Goal: Find specific page/section: Find specific page/section

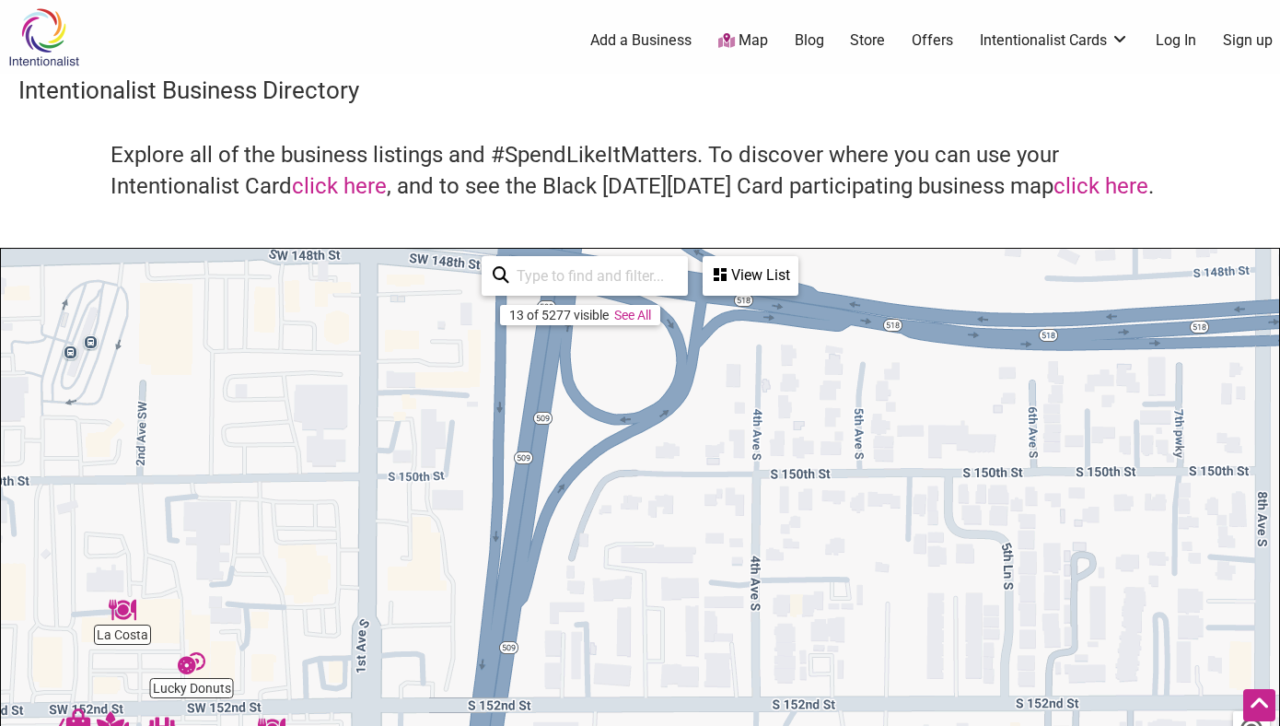
scroll to position [229, 0]
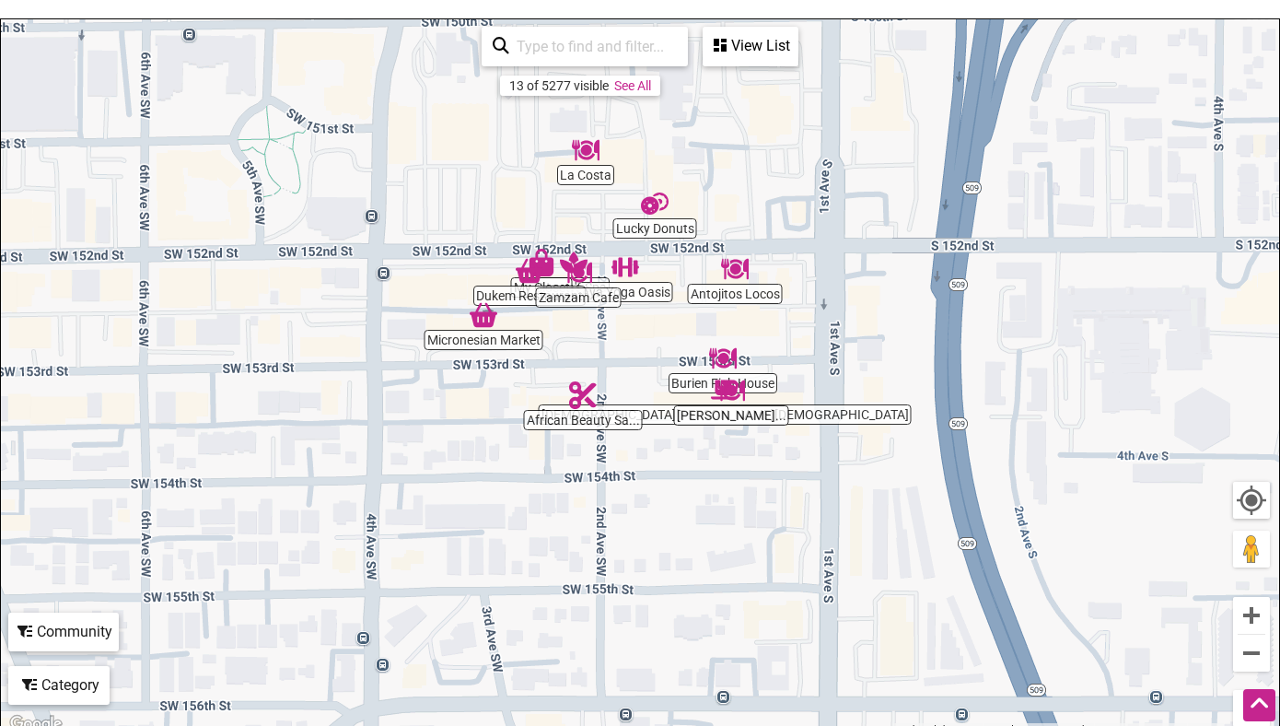
drag, startPoint x: 272, startPoint y: 347, endPoint x: 751, endPoint y: 121, distance: 529.9
click at [751, 120] on div "To navigate, press the arrow keys." at bounding box center [640, 377] width 1279 height 717
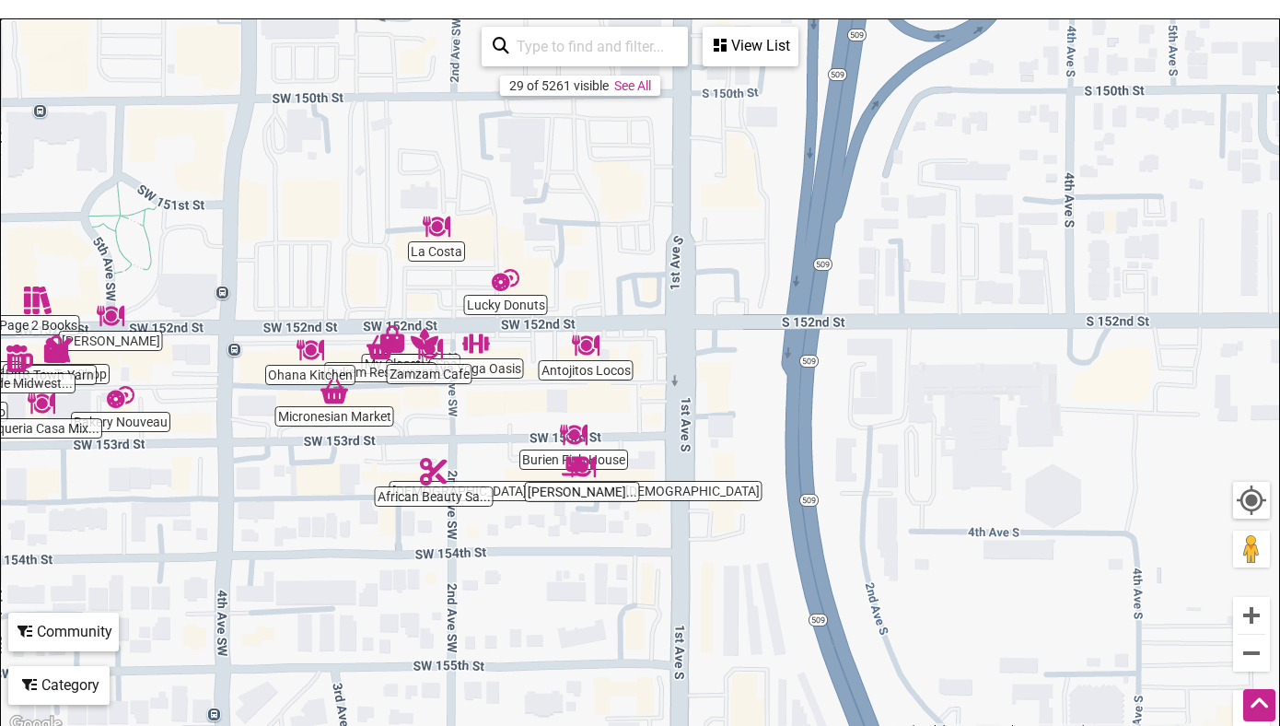
drag, startPoint x: 1100, startPoint y: 221, endPoint x: 962, endPoint y: 286, distance: 152.5
click at [962, 286] on div "To navigate, press the arrow keys." at bounding box center [640, 377] width 1279 height 717
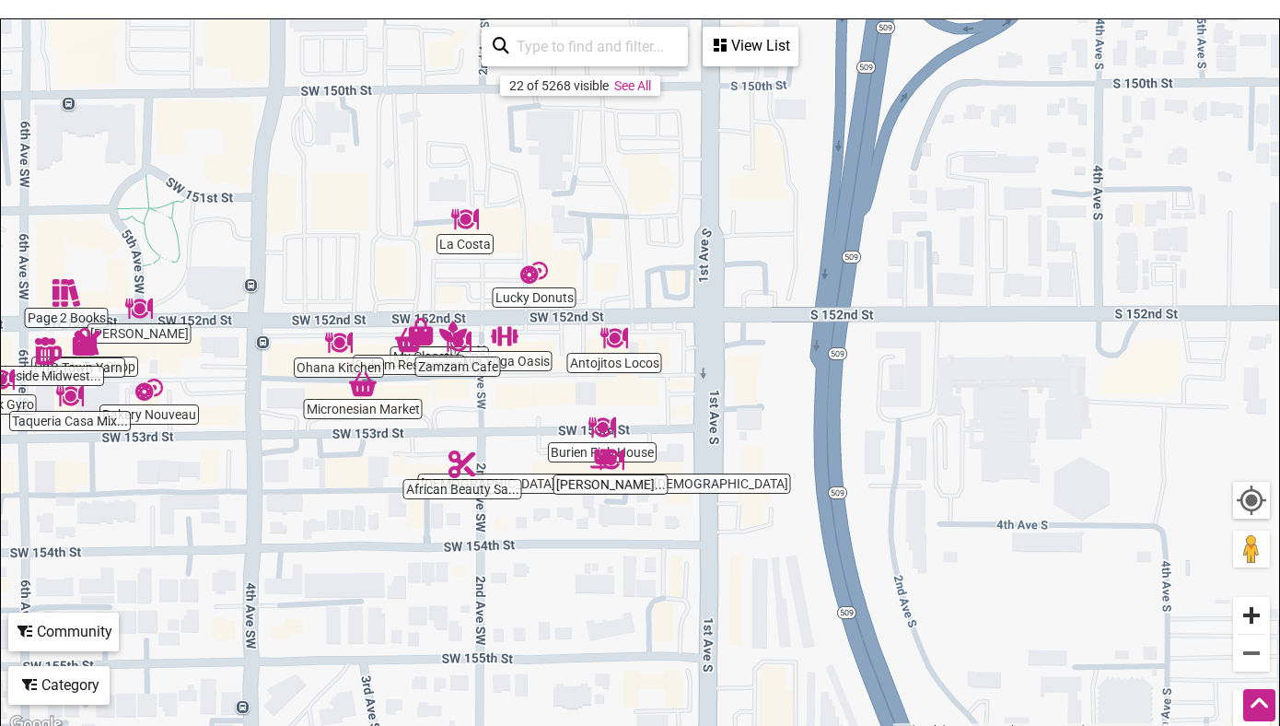
click at [1260, 617] on button "Zoom in" at bounding box center [1251, 615] width 37 height 37
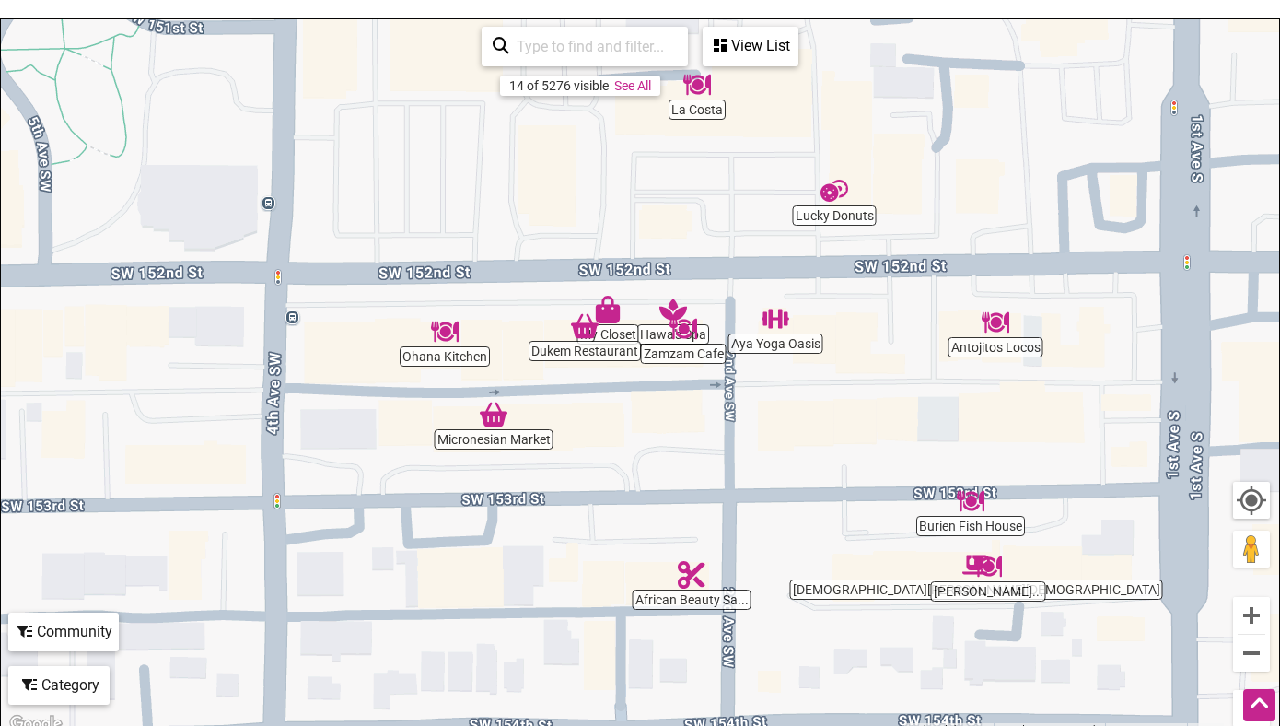
drag, startPoint x: 204, startPoint y: 394, endPoint x: 615, endPoint y: 403, distance: 410.9
click at [615, 403] on div "To navigate, press the arrow keys." at bounding box center [640, 377] width 1279 height 717
click at [680, 360] on div "To navigate, press the arrow keys." at bounding box center [640, 377] width 1279 height 717
click at [689, 330] on img "Zamzam Cafe" at bounding box center [684, 329] width 28 height 28
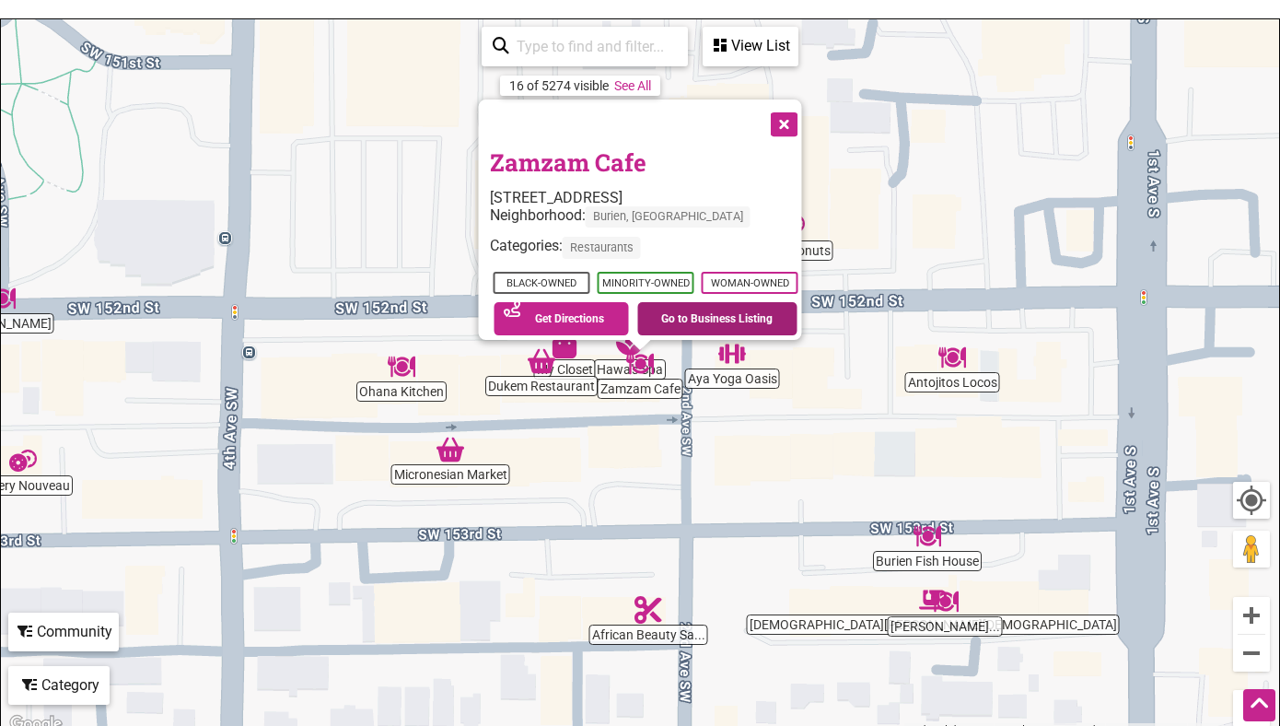
click at [713, 302] on link "Go to Business Listing" at bounding box center [717, 318] width 160 height 33
click at [803, 456] on div "To navigate, press the arrow keys. Zamzam Cafe [STREET_ADDRESS] Neighborhood: […" at bounding box center [640, 377] width 1279 height 717
click at [795, 112] on button "Close" at bounding box center [783, 122] width 46 height 46
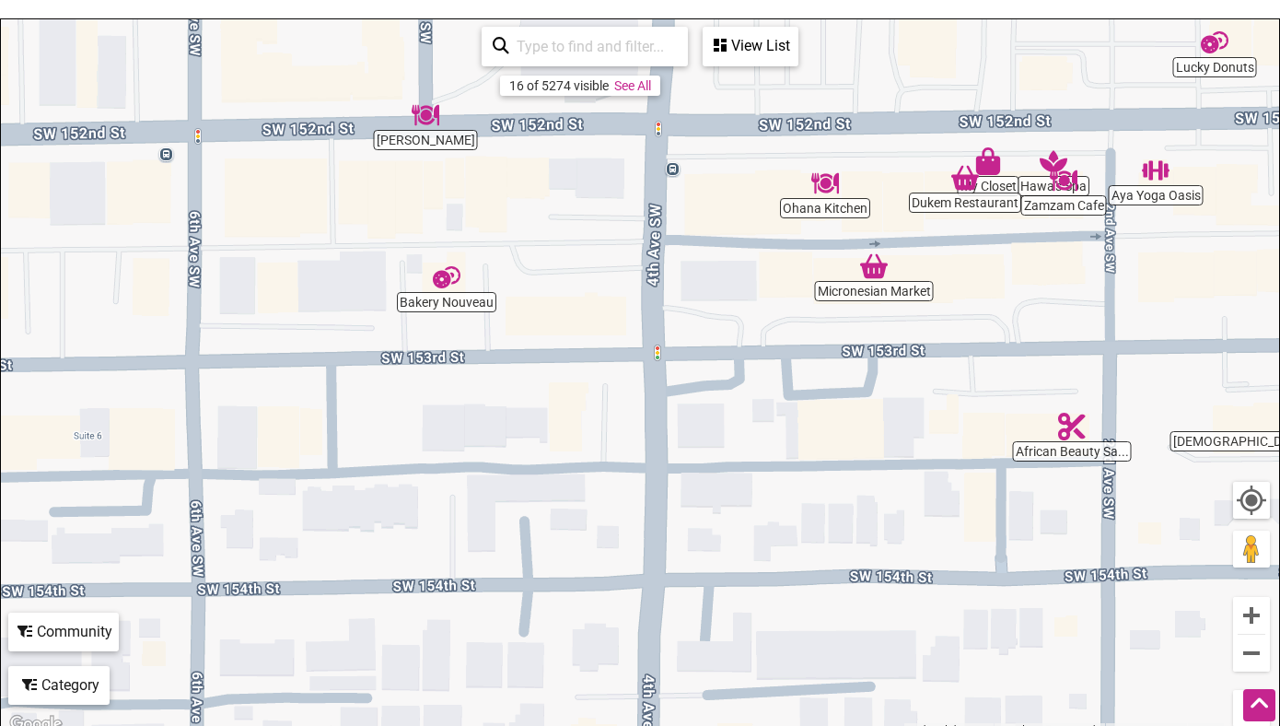
drag, startPoint x: 332, startPoint y: 513, endPoint x: 760, endPoint y: 325, distance: 467.8
click at [760, 325] on div "To navigate, press the arrow keys." at bounding box center [640, 377] width 1279 height 717
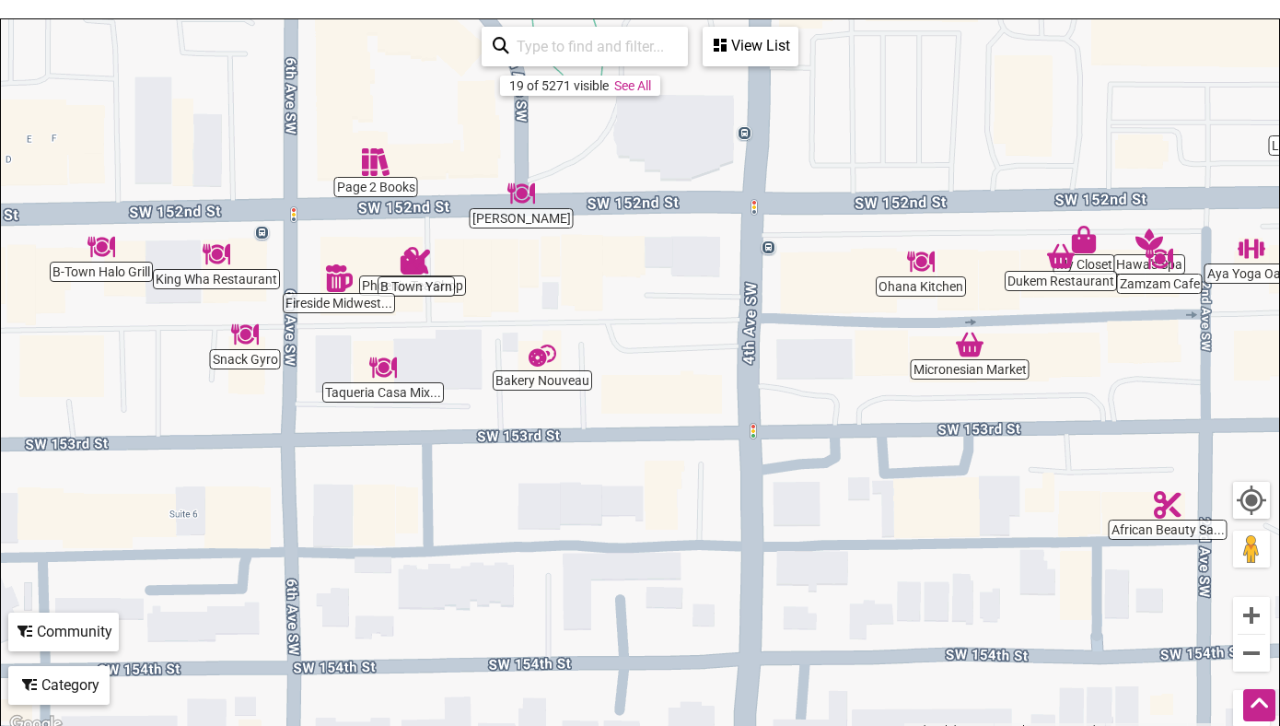
drag, startPoint x: 548, startPoint y: 231, endPoint x: 649, endPoint y: 309, distance: 126.8
click at [649, 309] on div "To navigate, press the arrow keys." at bounding box center [640, 377] width 1279 height 717
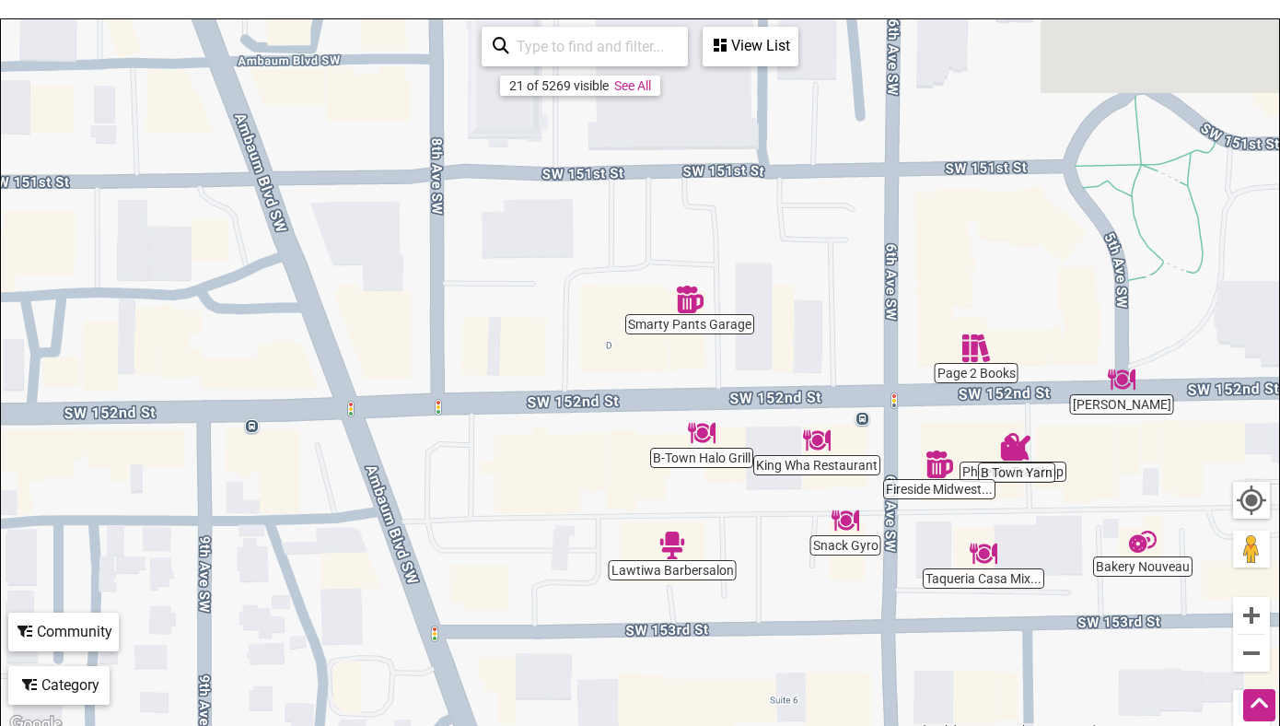
drag, startPoint x: 118, startPoint y: 309, endPoint x: 723, endPoint y: 495, distance: 633.2
click at [723, 495] on div "To navigate, press the arrow keys." at bounding box center [640, 377] width 1279 height 717
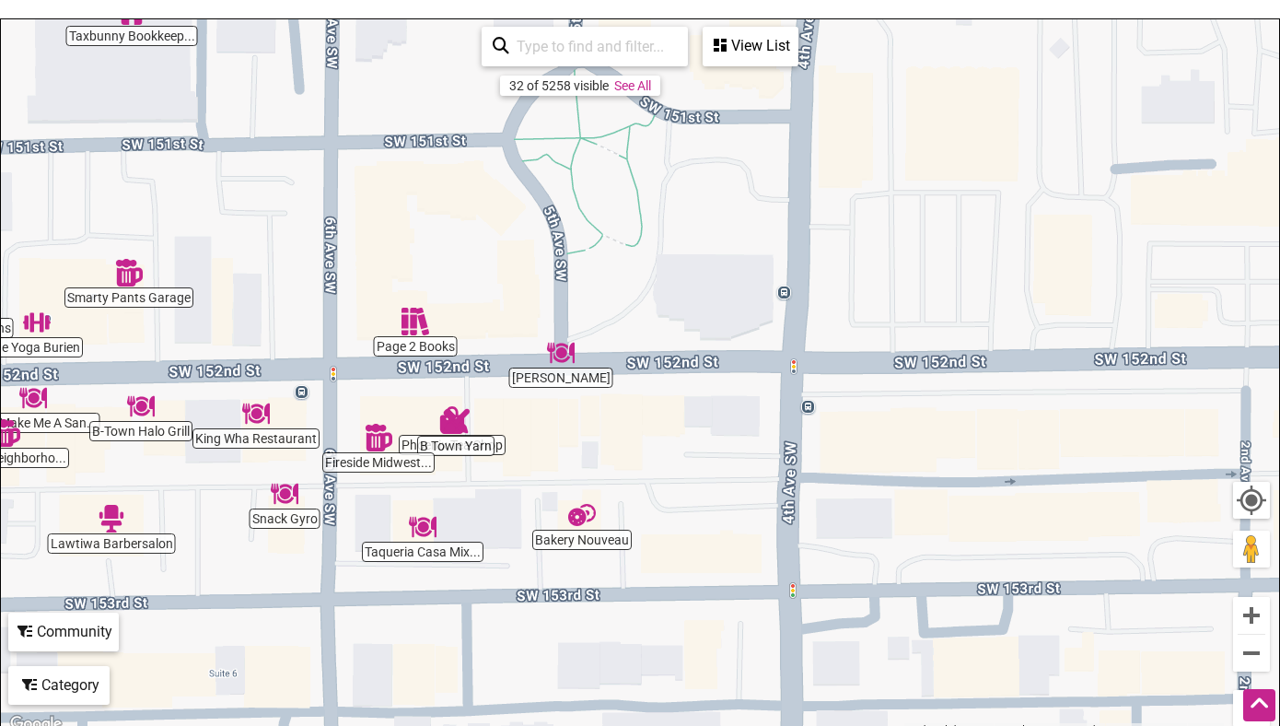
drag, startPoint x: 1155, startPoint y: 250, endPoint x: 591, endPoint y: 223, distance: 564.4
click at [591, 223] on div "To navigate, press the arrow keys." at bounding box center [640, 377] width 1279 height 717
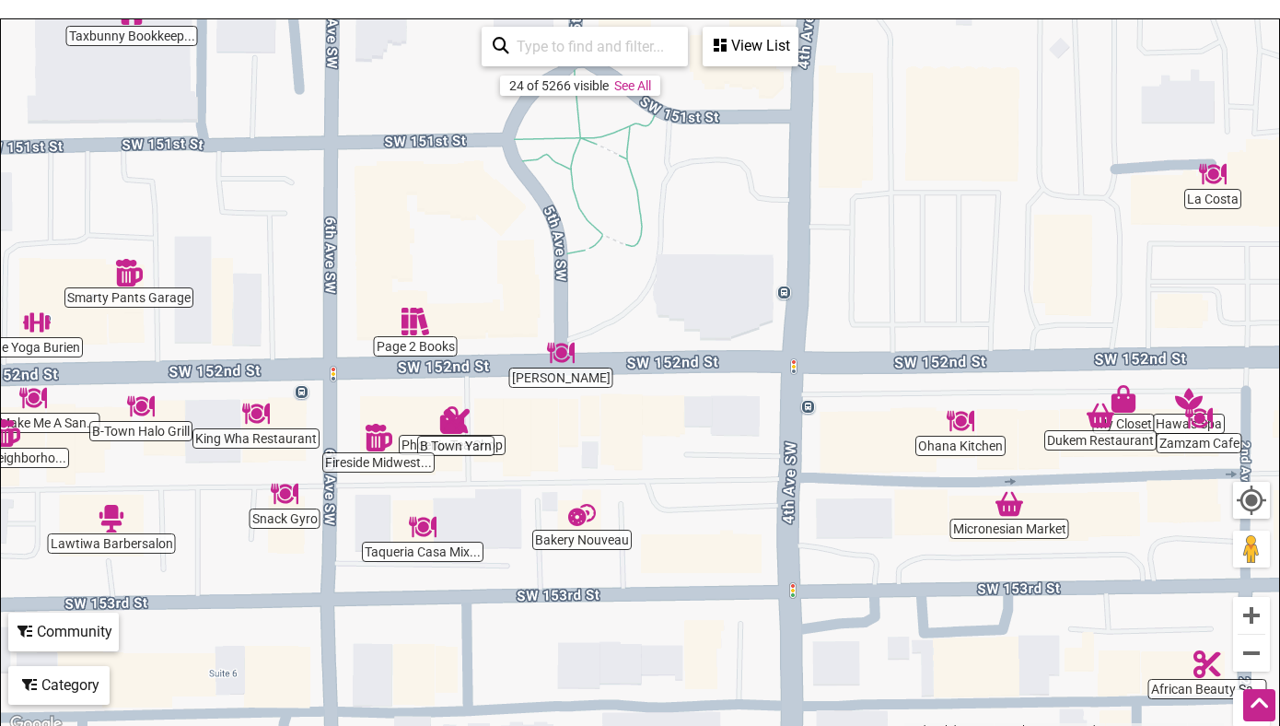
click at [426, 531] on img "Taqueria Casa Mixteca" at bounding box center [423, 527] width 28 height 28
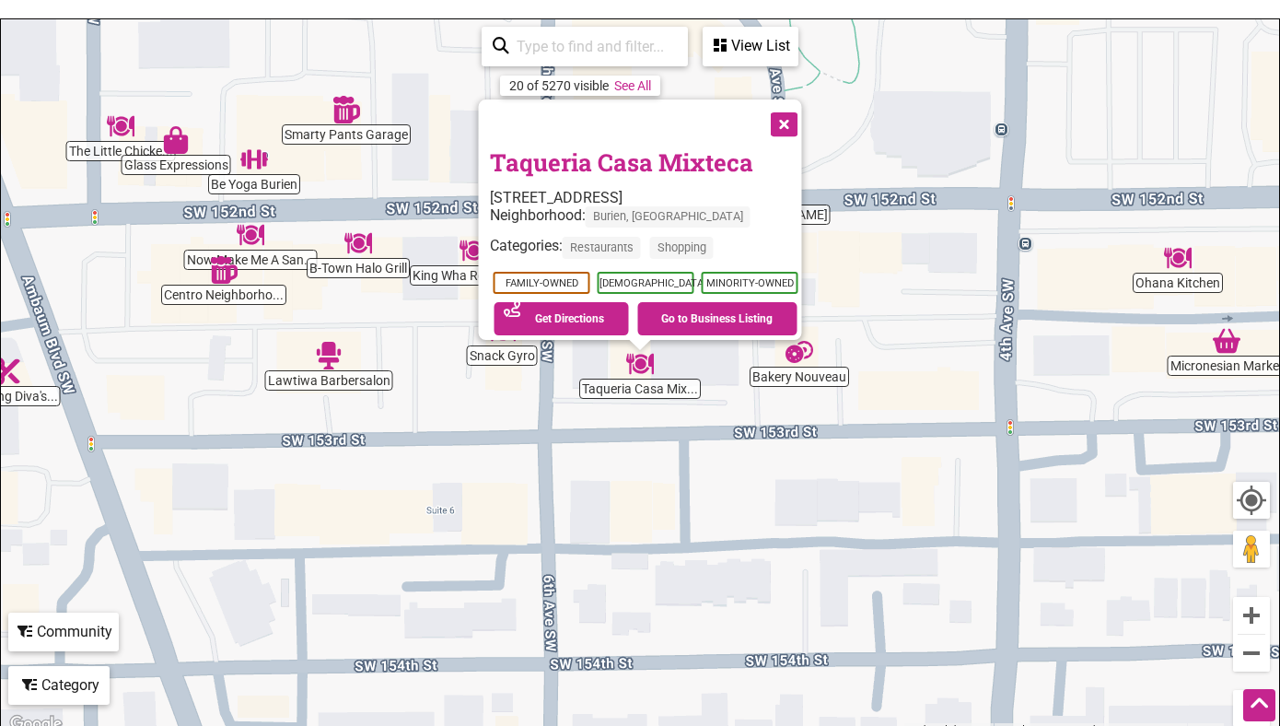
click at [793, 101] on button "Close" at bounding box center [783, 122] width 46 height 46
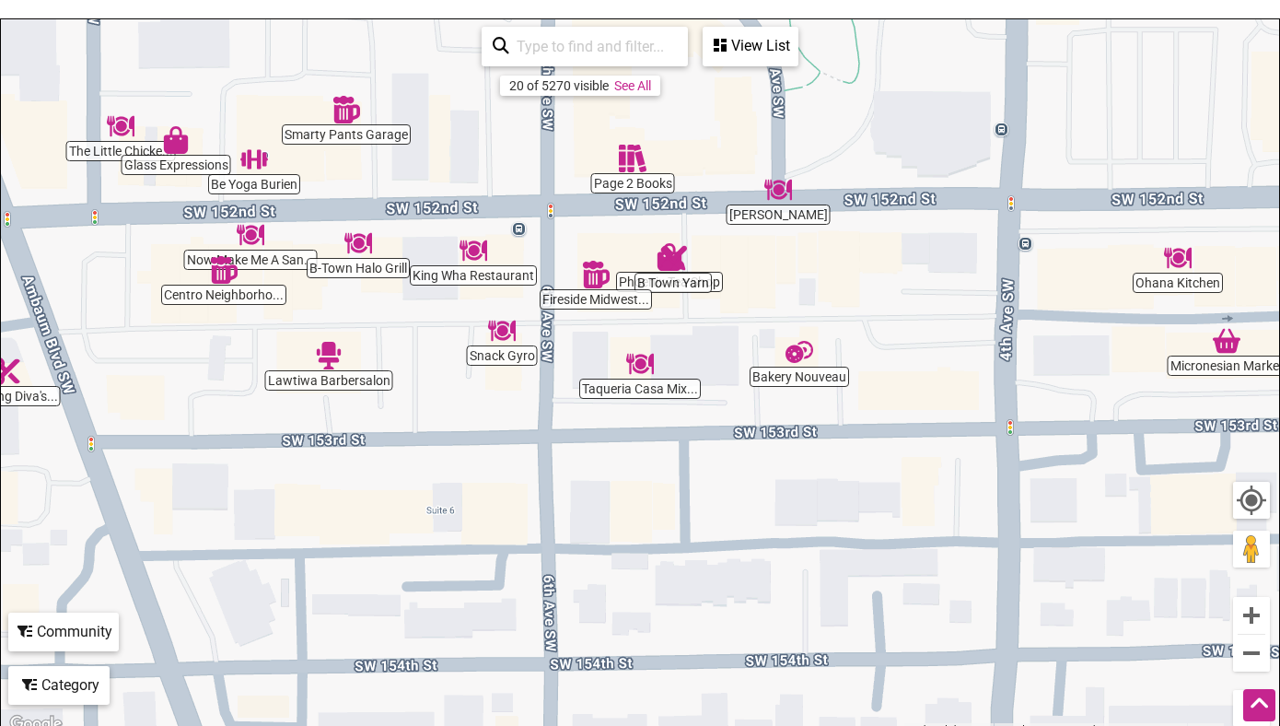
click at [640, 376] on img "Taqueria Casa Mixteca" at bounding box center [640, 364] width 28 height 28
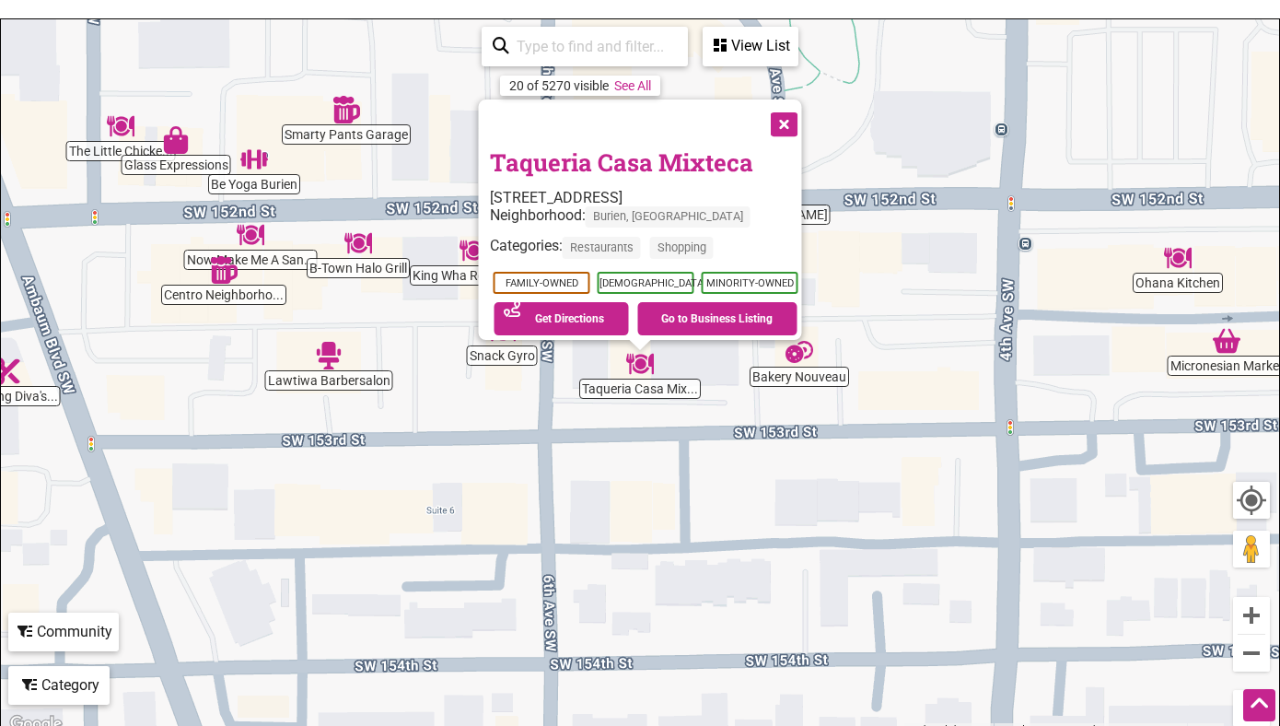
click at [795, 121] on button "Close" at bounding box center [783, 122] width 46 height 46
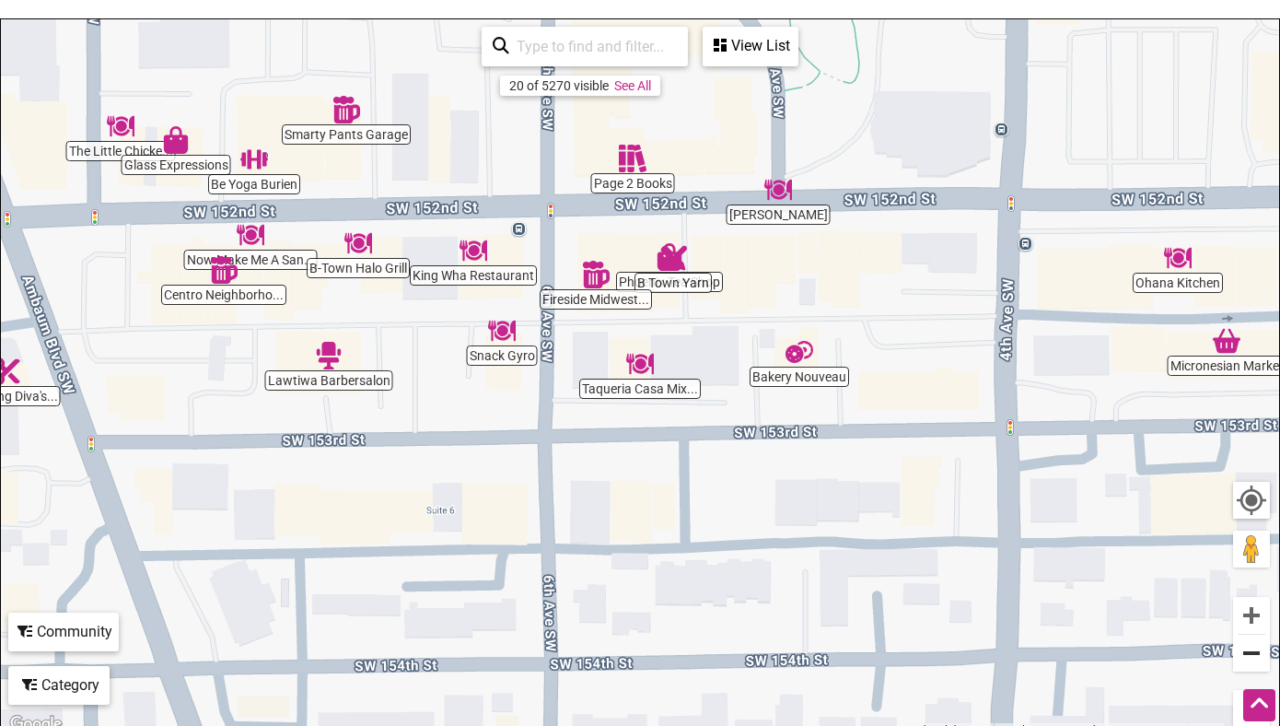
click at [1255, 652] on button "Zoom out" at bounding box center [1251, 653] width 37 height 37
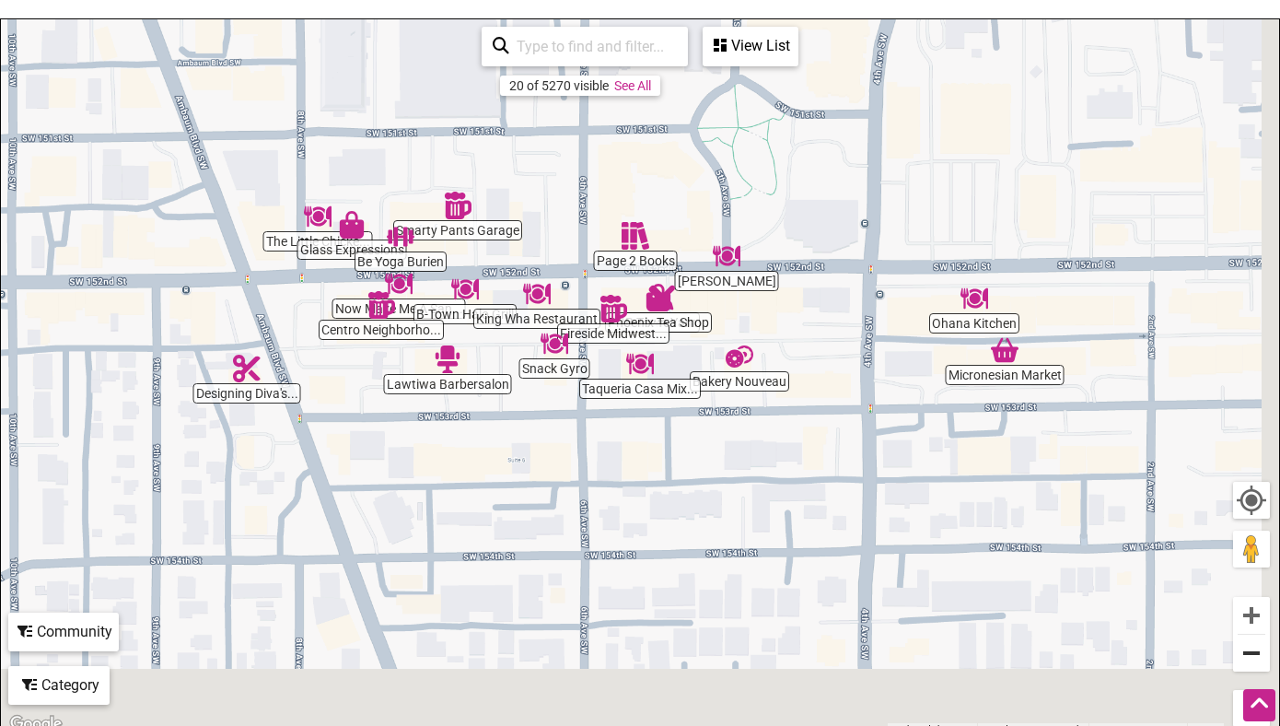
click at [1255, 652] on button "Zoom out" at bounding box center [1251, 653] width 37 height 37
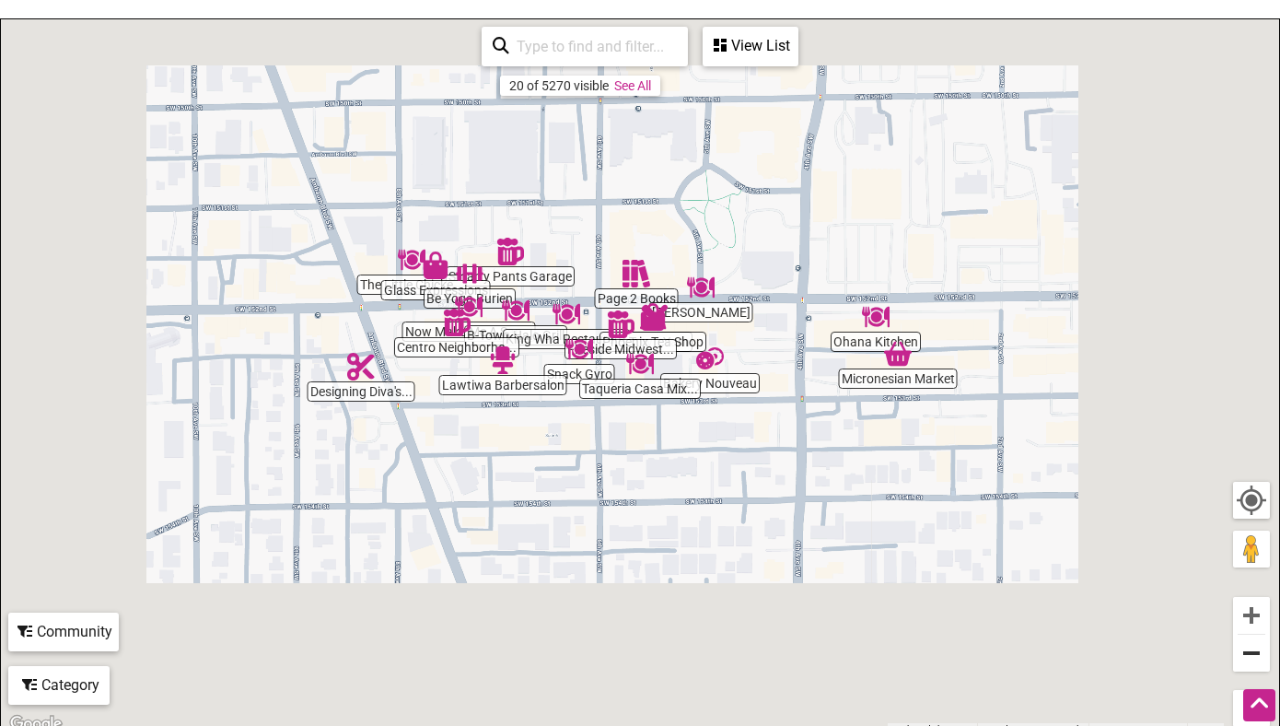
click at [1255, 652] on button "Zoom out" at bounding box center [1251, 653] width 37 height 37
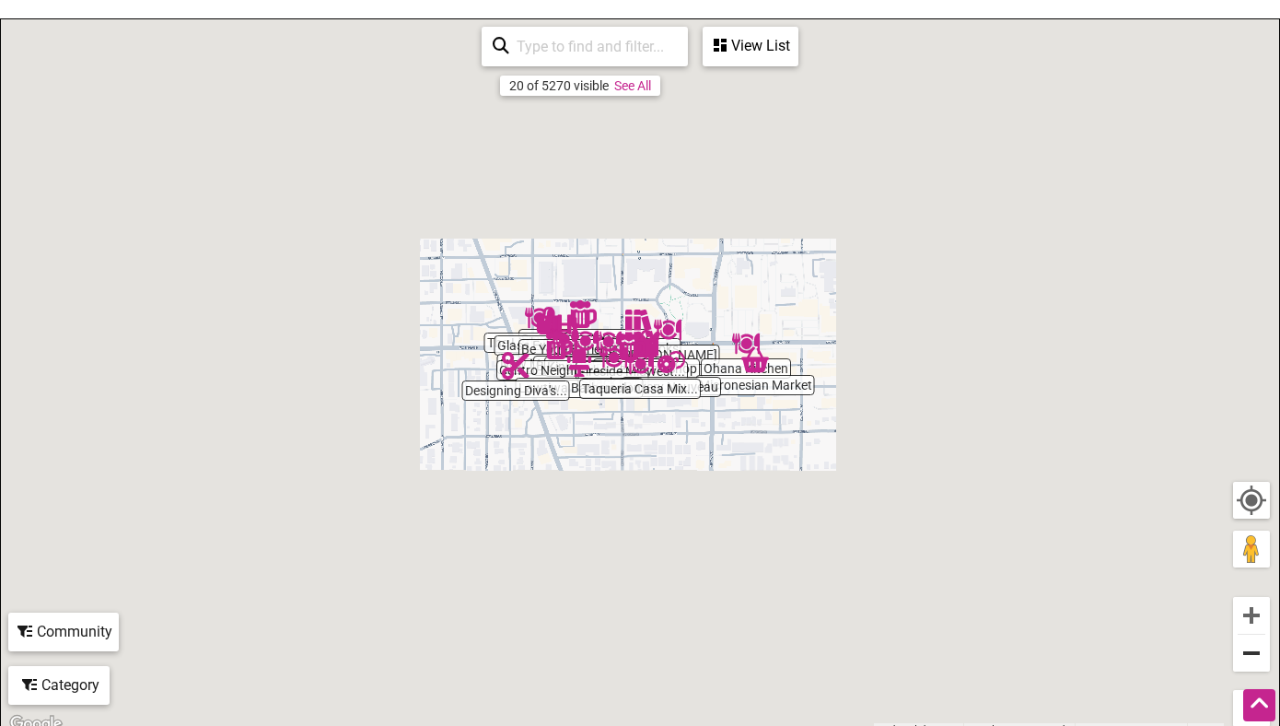
click at [1255, 652] on button "Zoom out" at bounding box center [1251, 653] width 37 height 37
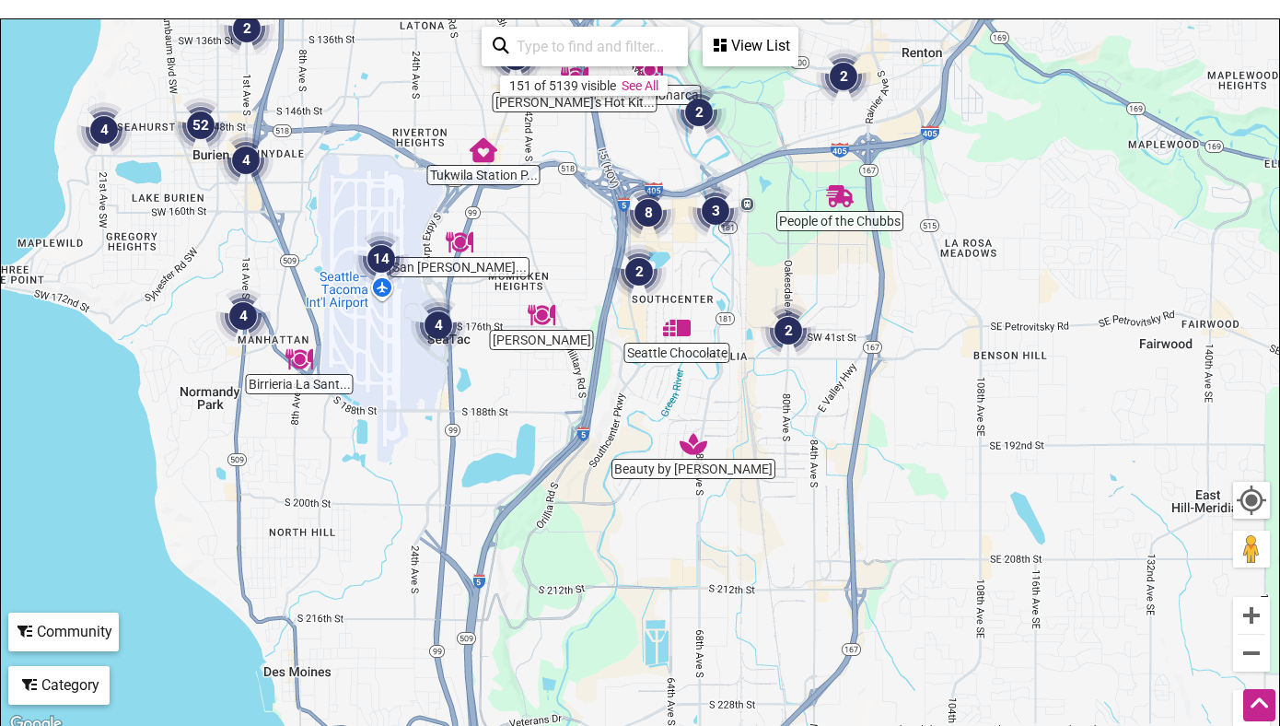
drag, startPoint x: 1075, startPoint y: 638, endPoint x: 639, endPoint y: 418, distance: 488.2
click at [639, 418] on div "To navigate, press the arrow keys." at bounding box center [640, 377] width 1279 height 717
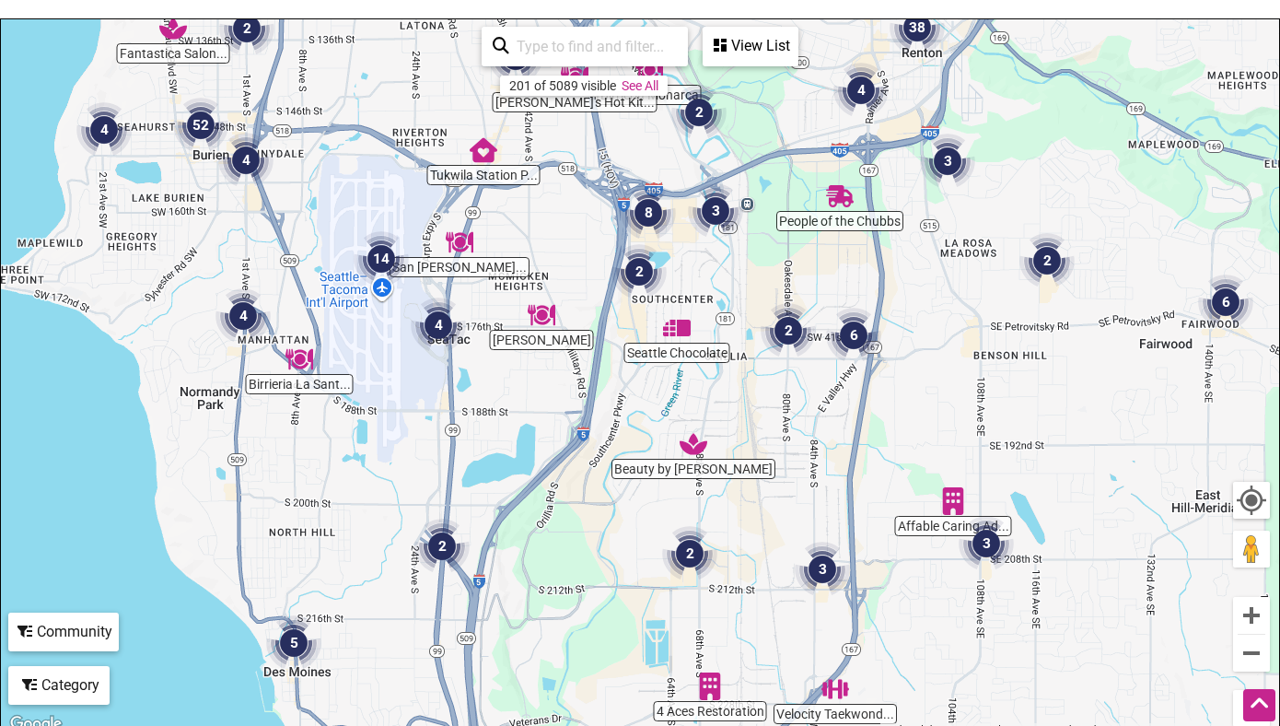
click at [451, 544] on img "2" at bounding box center [442, 546] width 55 height 55
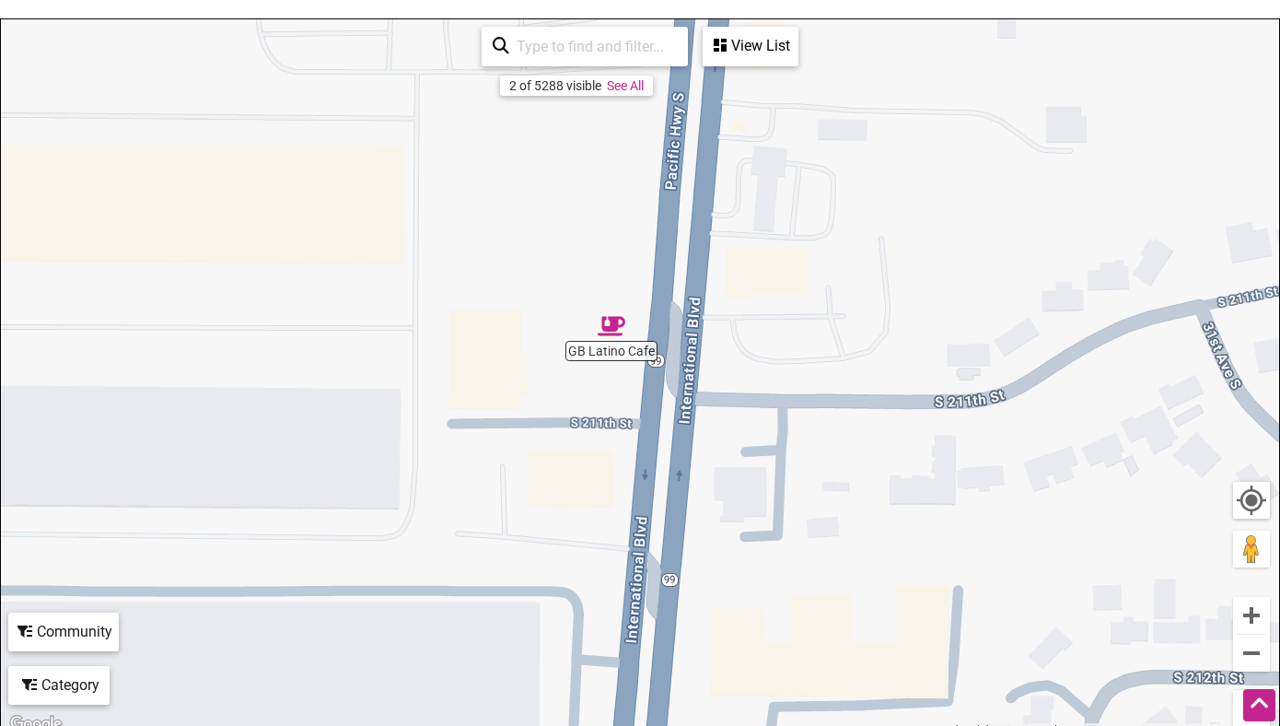
drag, startPoint x: 465, startPoint y: 544, endPoint x: 538, endPoint y: 193, distance: 358.4
click at [538, 193] on div "To navigate, press the arrow keys." at bounding box center [640, 377] width 1279 height 717
click at [1253, 655] on button "Zoom out" at bounding box center [1251, 653] width 37 height 37
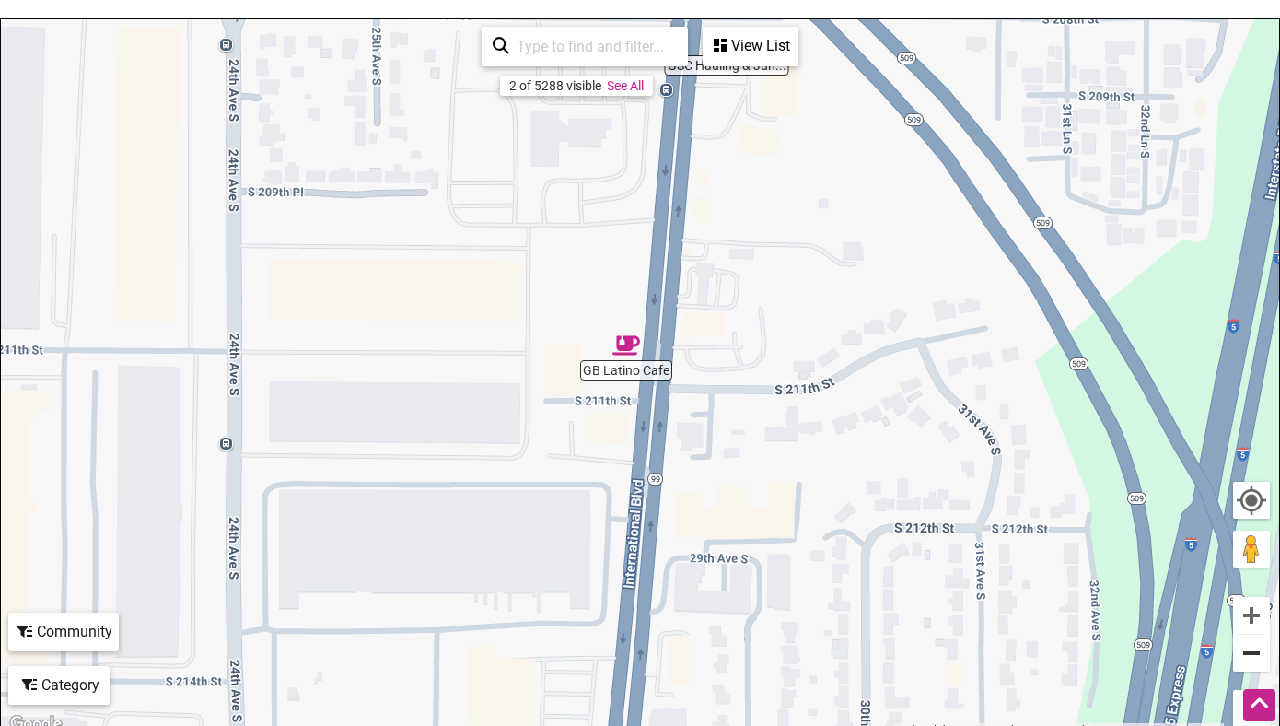
click at [1253, 655] on button "Zoom out" at bounding box center [1251, 653] width 37 height 37
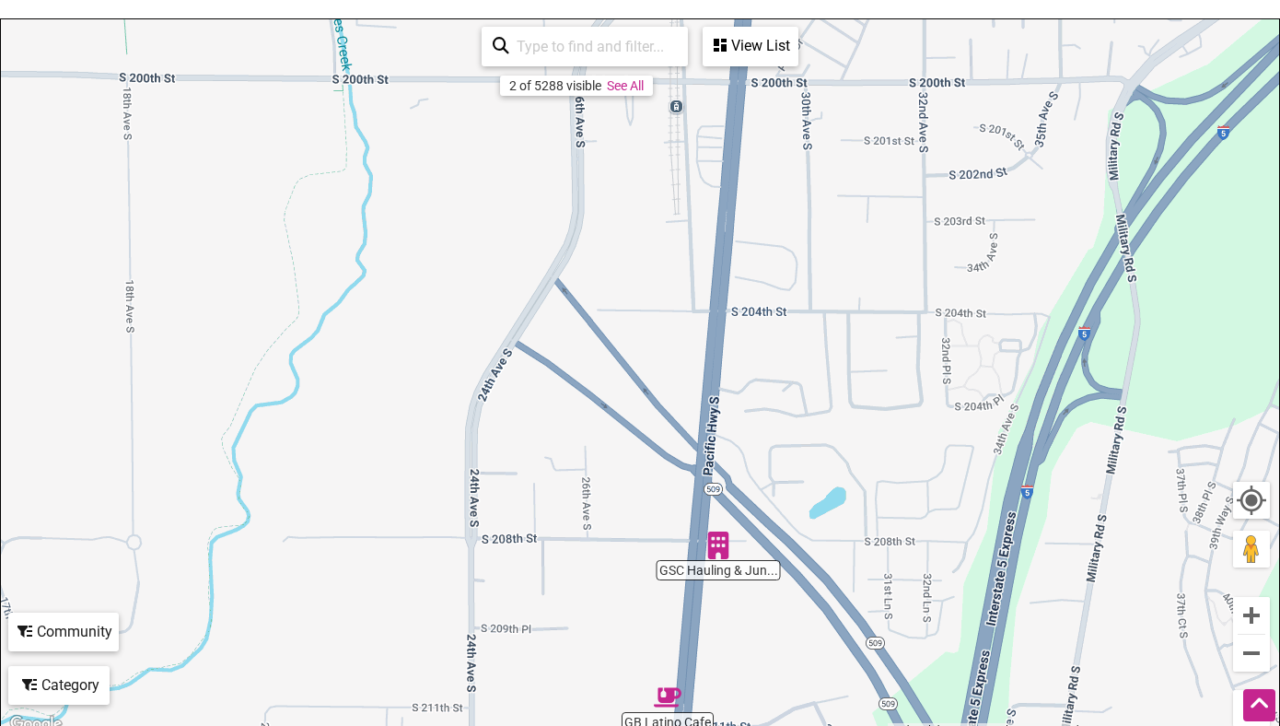
drag, startPoint x: 1096, startPoint y: 374, endPoint x: 1130, endPoint y: 725, distance: 352.6
click at [1130, 725] on div "GSC Hauling & Jun... GB Latino Cafe To navigate, press the arrow keys. Use ⌘ + …" at bounding box center [640, 377] width 1279 height 717
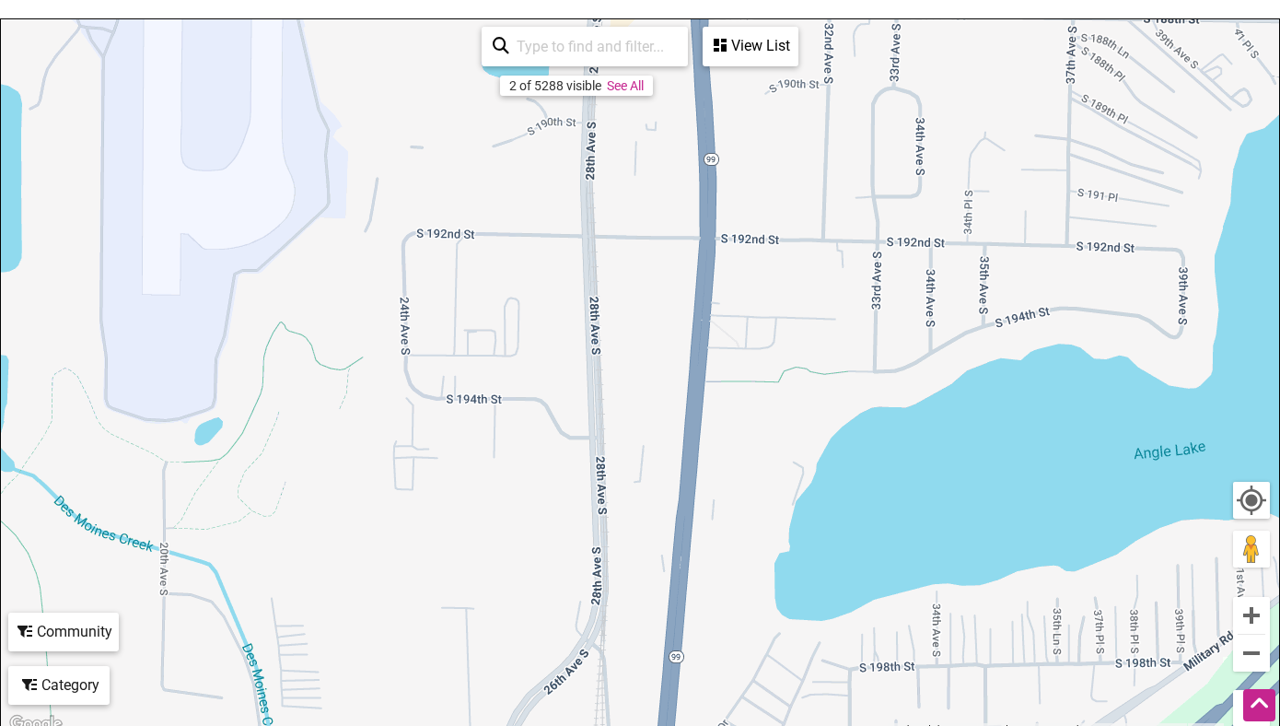
drag, startPoint x: 1038, startPoint y: 38, endPoint x: 964, endPoint y: 725, distance: 691.2
click at [964, 725] on div "GSC Hauling & Jun... GB Latino Cafe To navigate, press the arrow keys. Use ⌘ + …" at bounding box center [640, 377] width 1279 height 717
click at [1266, 652] on button "Zoom out" at bounding box center [1251, 653] width 37 height 37
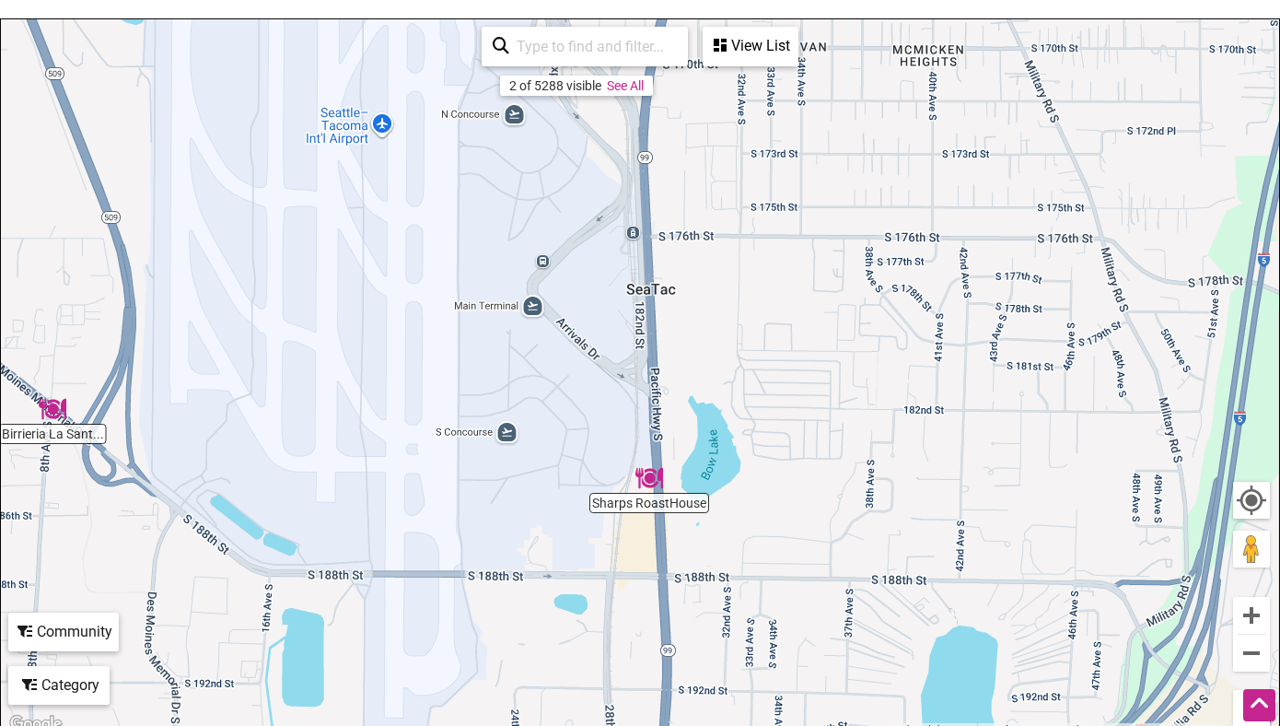
drag, startPoint x: 958, startPoint y: 340, endPoint x: 952, endPoint y: 725, distance: 385.1
click at [952, 725] on div "Sharps RoastHouse Birrieria La Sant... To navigate, press the arrow keys. Use ⌘…" at bounding box center [640, 377] width 1279 height 717
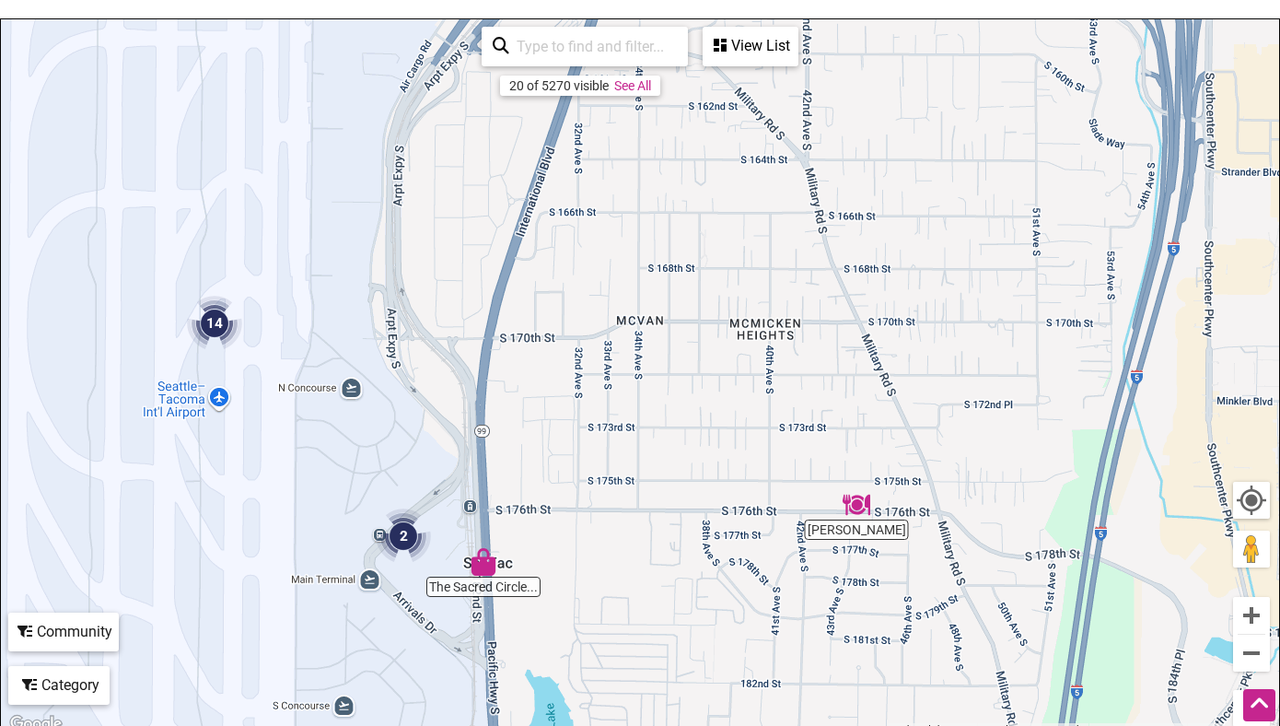
drag, startPoint x: 981, startPoint y: 123, endPoint x: 815, endPoint y: 400, distance: 322.3
click at [815, 400] on div "To navigate, press the arrow keys." at bounding box center [640, 377] width 1279 height 717
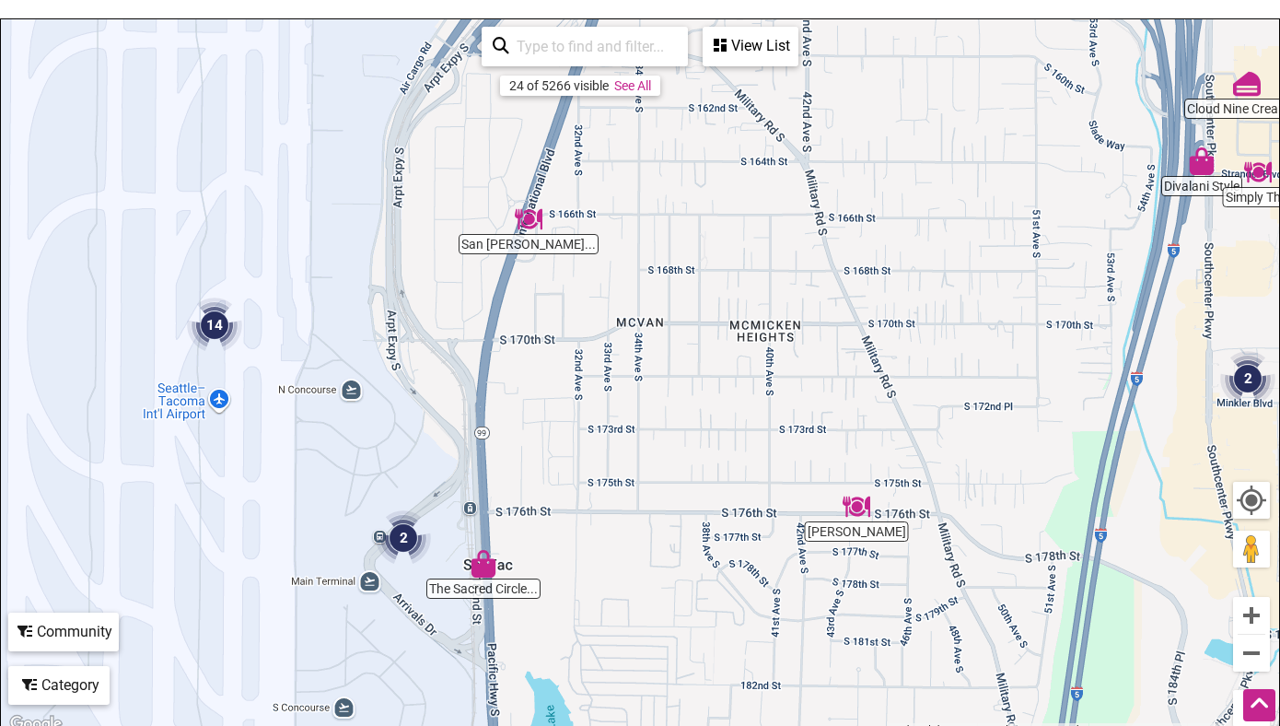
click at [859, 509] on img "Taquizas Trejo" at bounding box center [857, 507] width 28 height 28
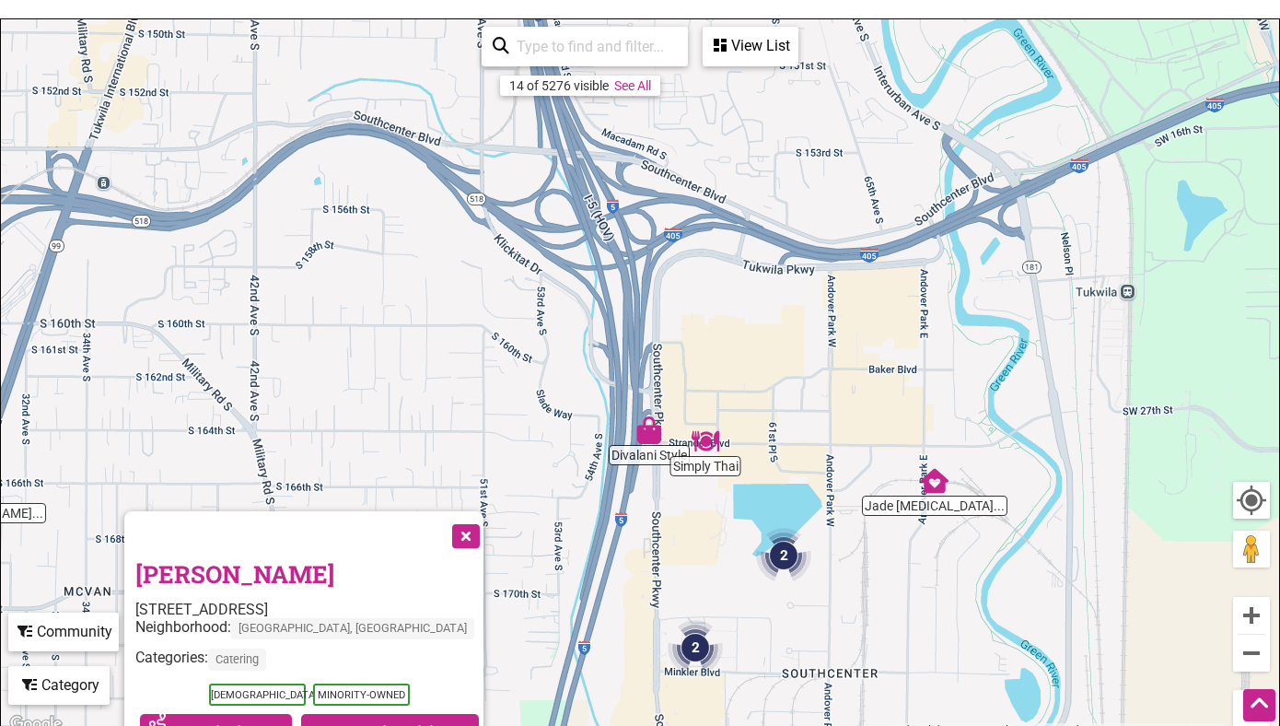
drag, startPoint x: 1232, startPoint y: 144, endPoint x: 894, endPoint y: 570, distance: 543.7
click at [894, 570] on div "To navigate, press the arrow keys. [PERSON_NAME] [STREET_ADDRESS] Neighborhood:…" at bounding box center [640, 377] width 1279 height 717
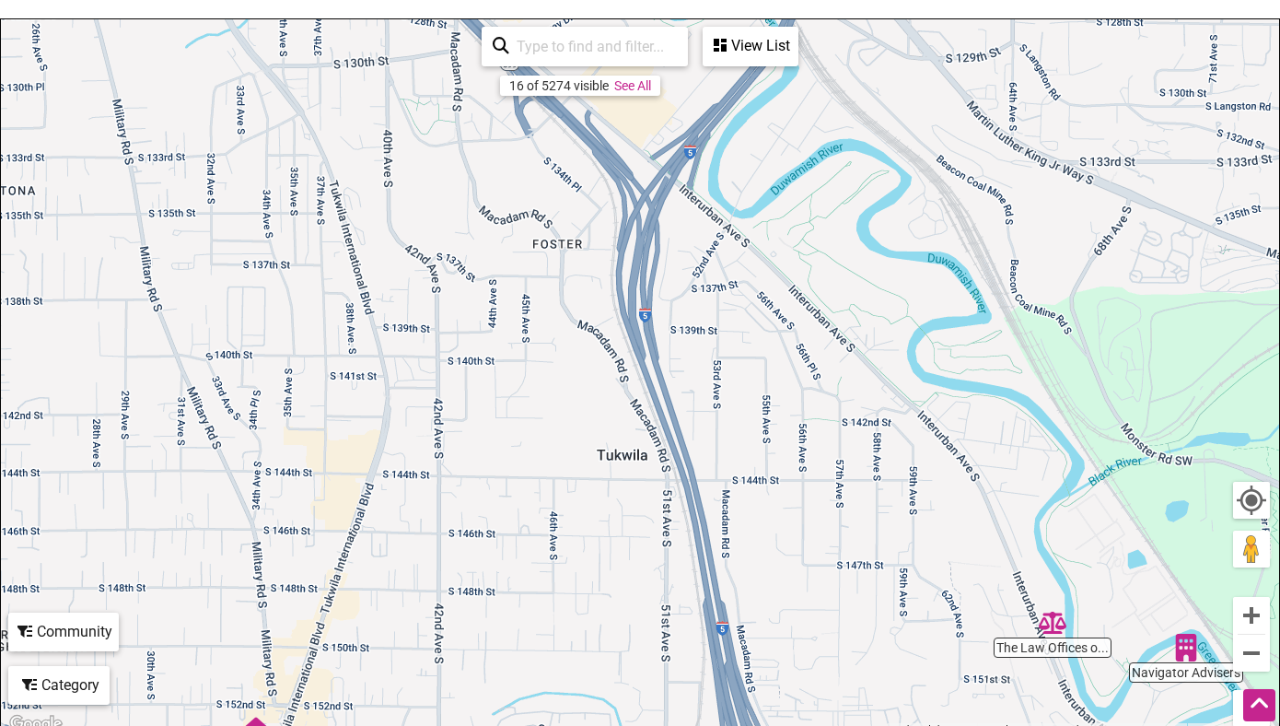
drag, startPoint x: 741, startPoint y: 120, endPoint x: 924, endPoint y: 725, distance: 632.4
click at [924, 725] on div "Jade [MEDICAL_DATA]... Divalani Style Cloud Nine Creamery The Law Offices o... …" at bounding box center [640, 377] width 1279 height 717
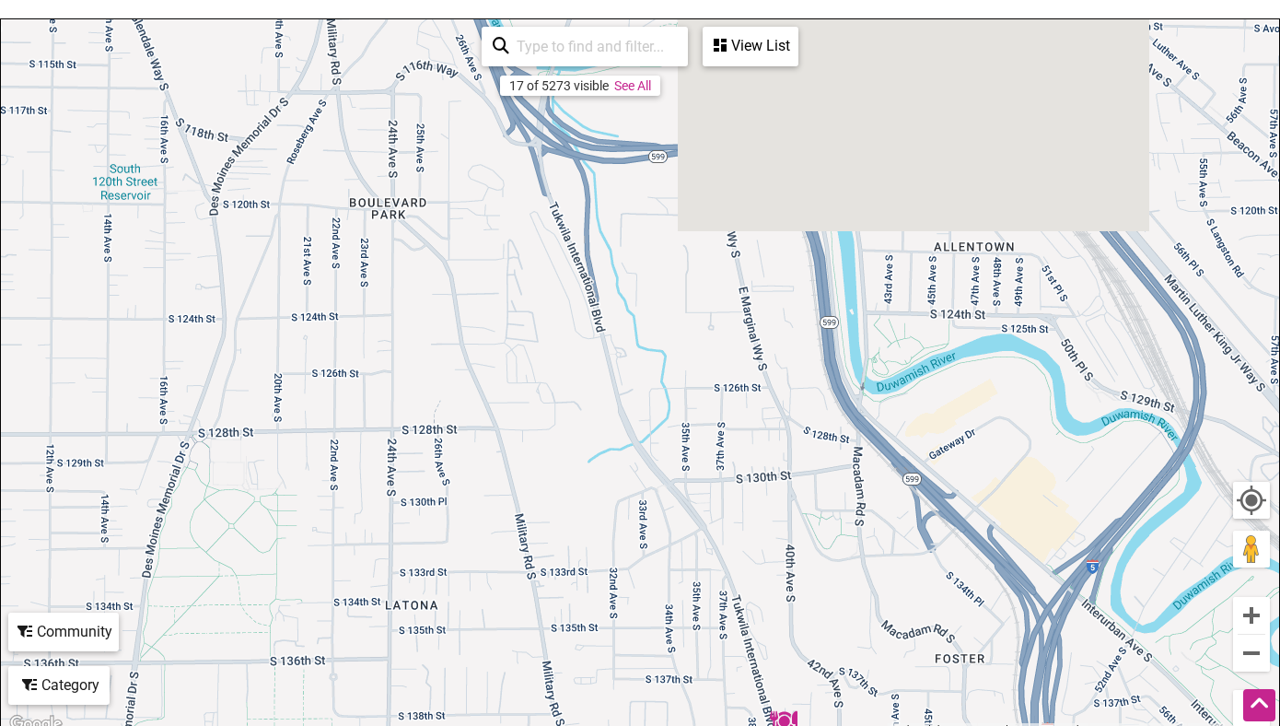
drag, startPoint x: 339, startPoint y: 192, endPoint x: 750, endPoint y: 615, distance: 590.2
click at [750, 615] on div "To navigate, press the arrow keys." at bounding box center [640, 377] width 1279 height 717
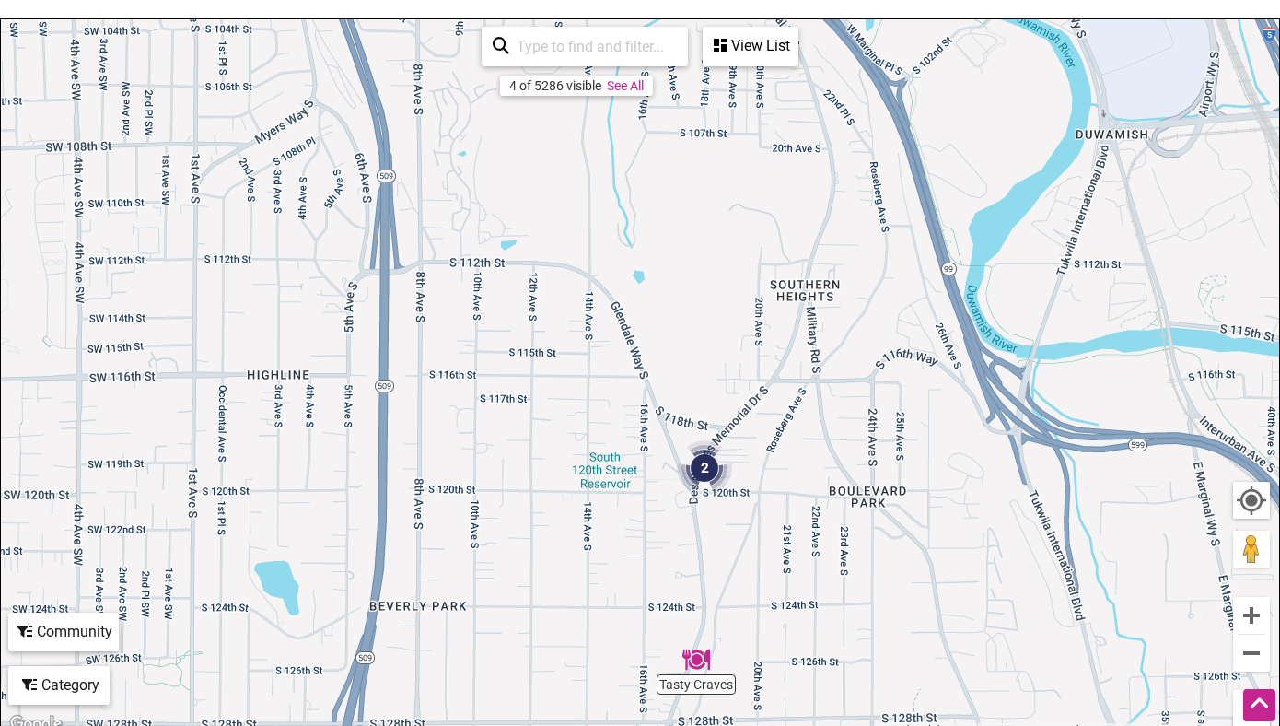
drag, startPoint x: 341, startPoint y: 176, endPoint x: 821, endPoint y: 461, distance: 558.0
click at [821, 461] on div "To navigate, press the arrow keys." at bounding box center [640, 377] width 1279 height 717
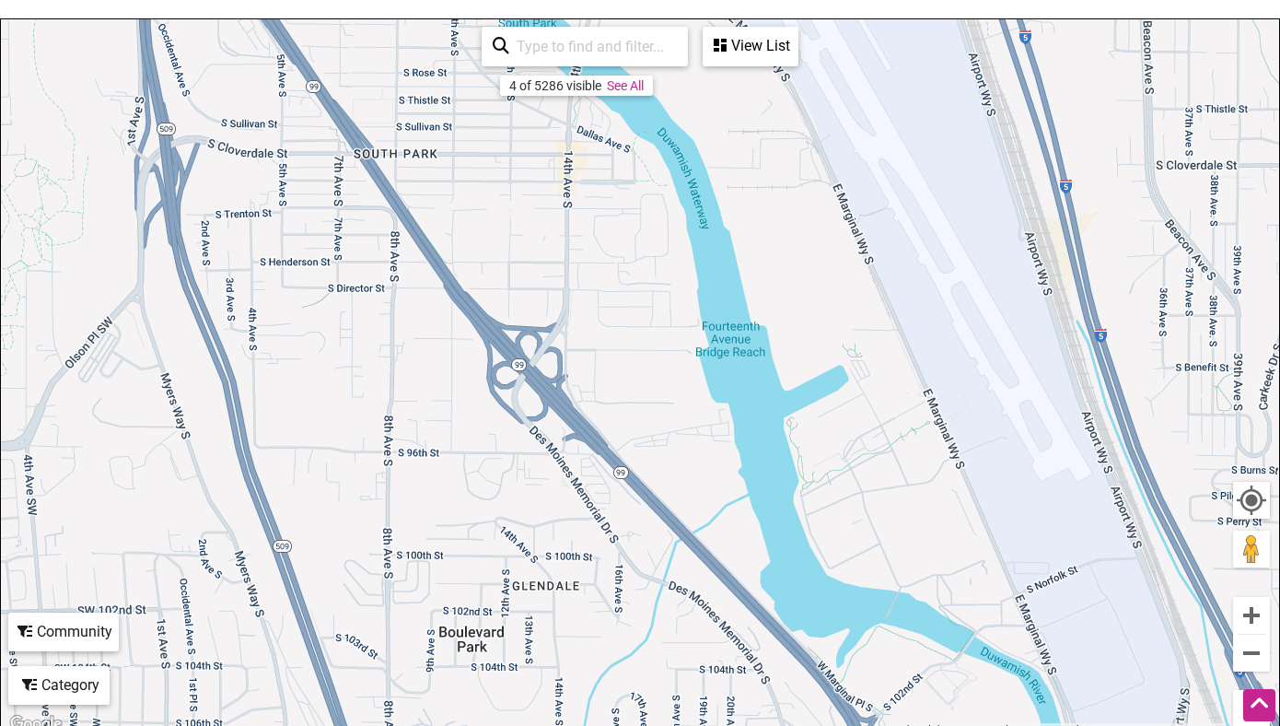
drag, startPoint x: 934, startPoint y: 87, endPoint x: 905, endPoint y: 725, distance: 639.1
click at [905, 725] on div "Reliable Wrenchers Tasty Craves 2 To navigate, press the arrow keys. Use ⌘ + sc…" at bounding box center [640, 377] width 1279 height 717
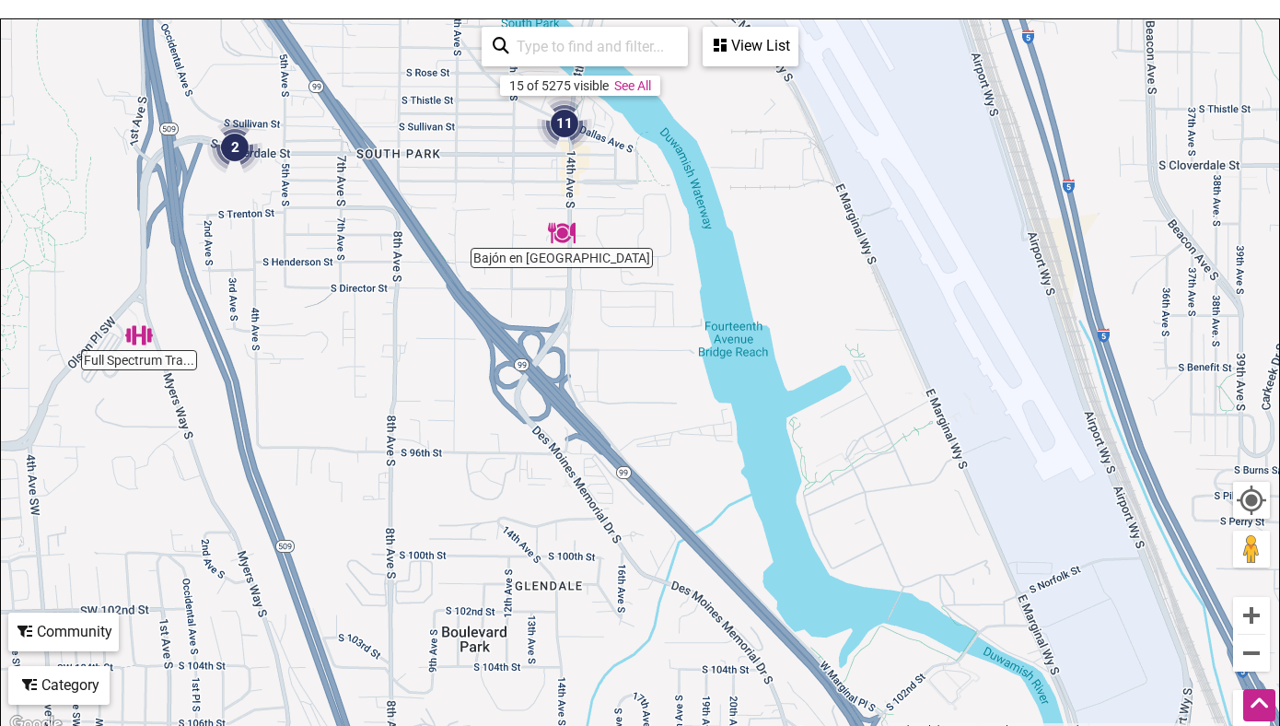
click at [137, 338] on img "Full Spectrum Training Studio" at bounding box center [139, 335] width 28 height 28
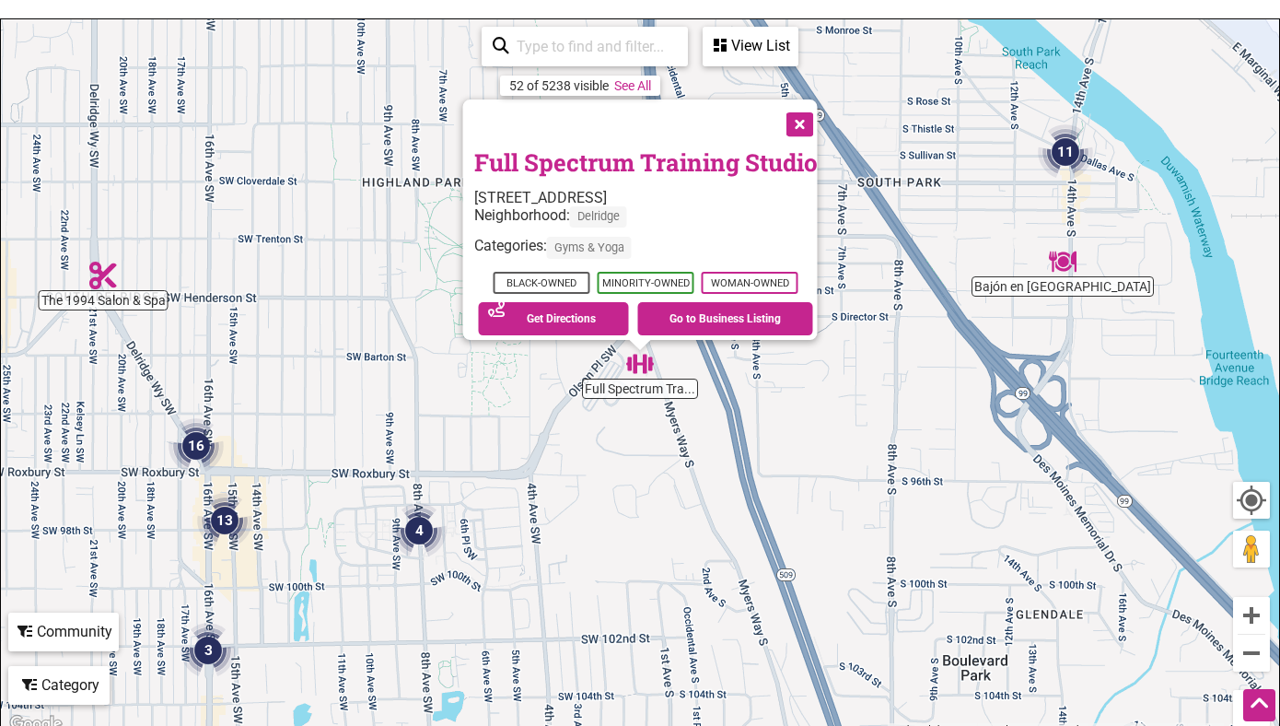
click at [814, 105] on button "Close" at bounding box center [799, 122] width 46 height 46
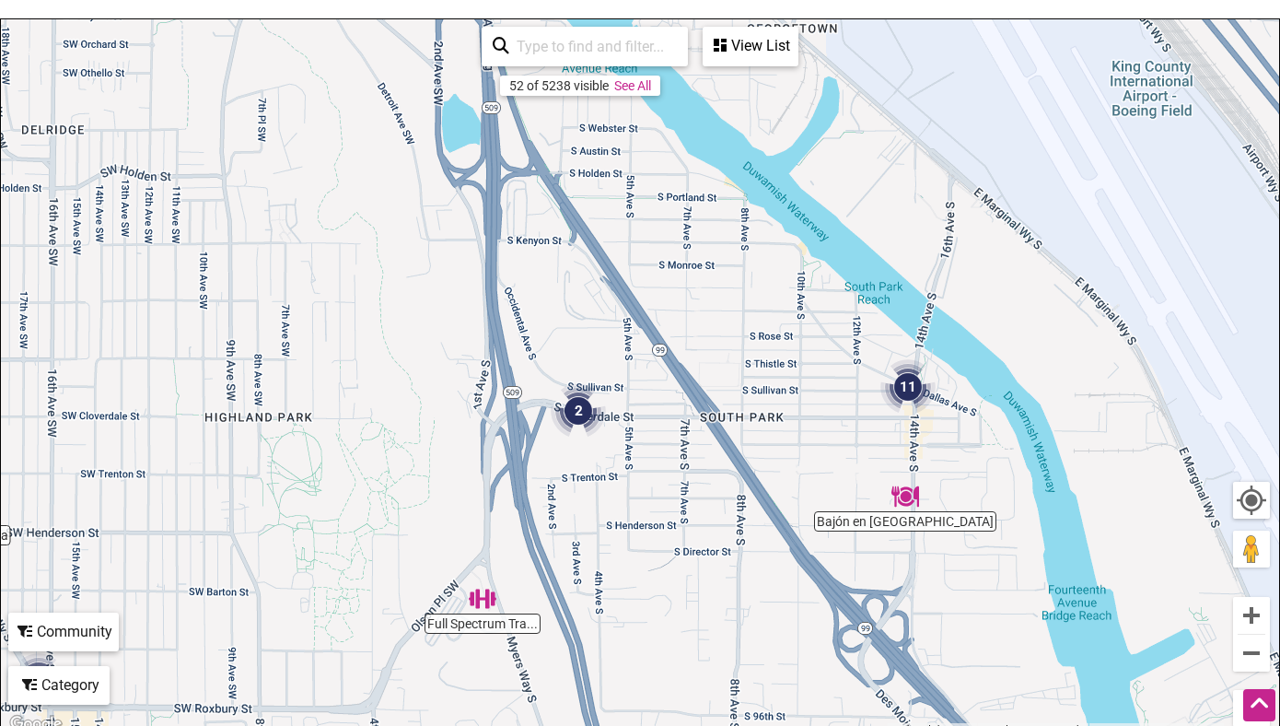
drag, startPoint x: 1003, startPoint y: 187, endPoint x: 846, endPoint y: 424, distance: 284.4
click at [846, 424] on div "To navigate, press the arrow keys." at bounding box center [640, 377] width 1279 height 717
click at [895, 380] on img "11" at bounding box center [908, 386] width 55 height 55
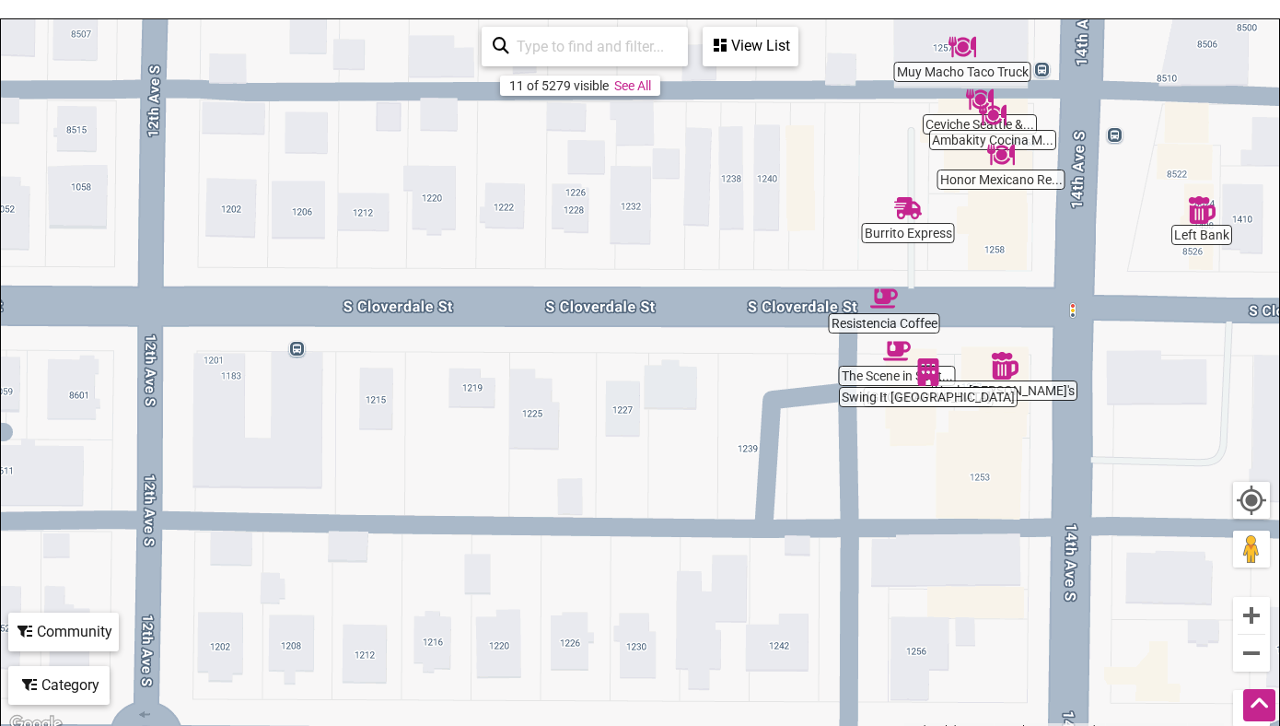
drag, startPoint x: 401, startPoint y: 407, endPoint x: 812, endPoint y: 249, distance: 440.3
click at [812, 249] on div "To navigate, press the arrow keys." at bounding box center [640, 377] width 1279 height 717
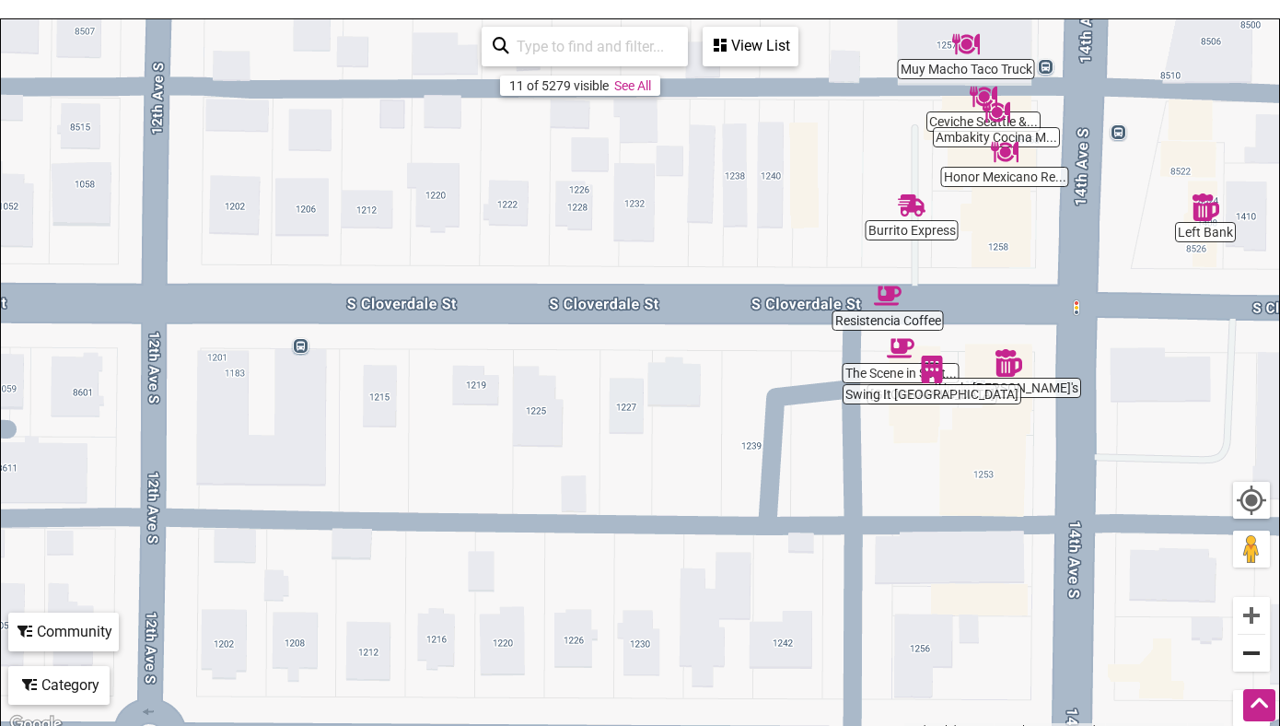
click at [1258, 660] on button "Zoom out" at bounding box center [1251, 653] width 37 height 37
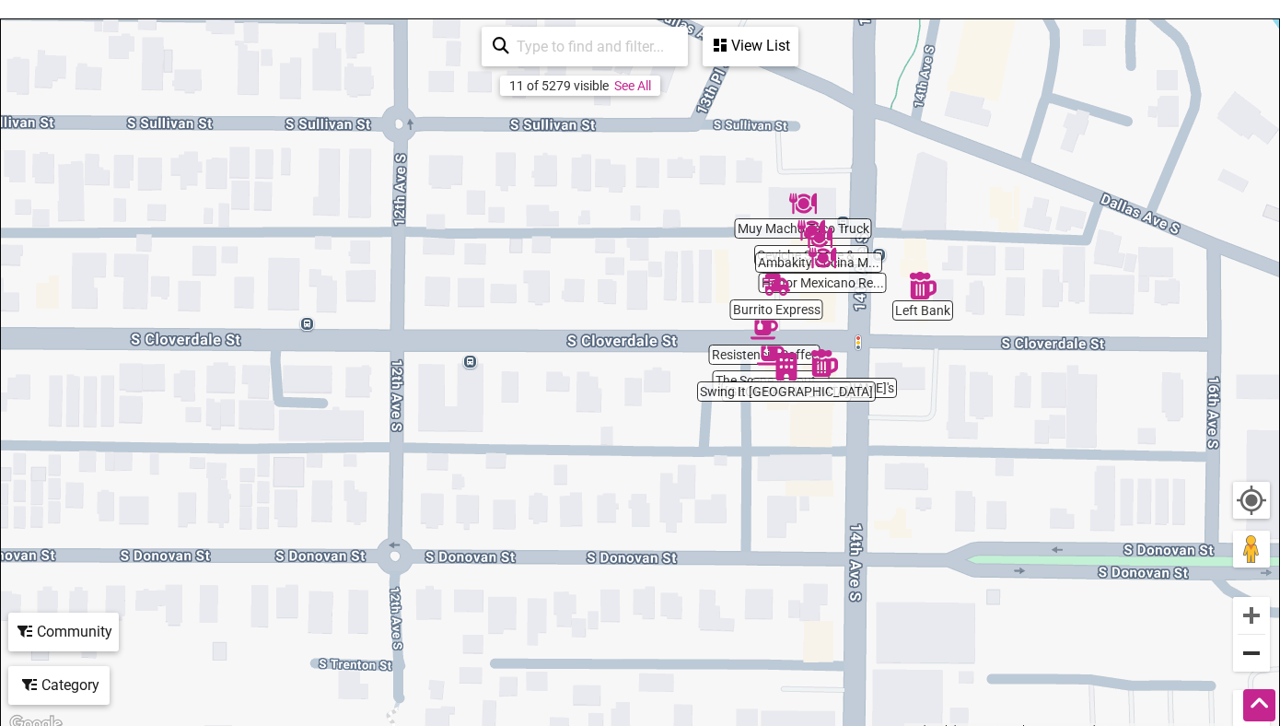
click at [1258, 660] on button "Zoom out" at bounding box center [1251, 653] width 37 height 37
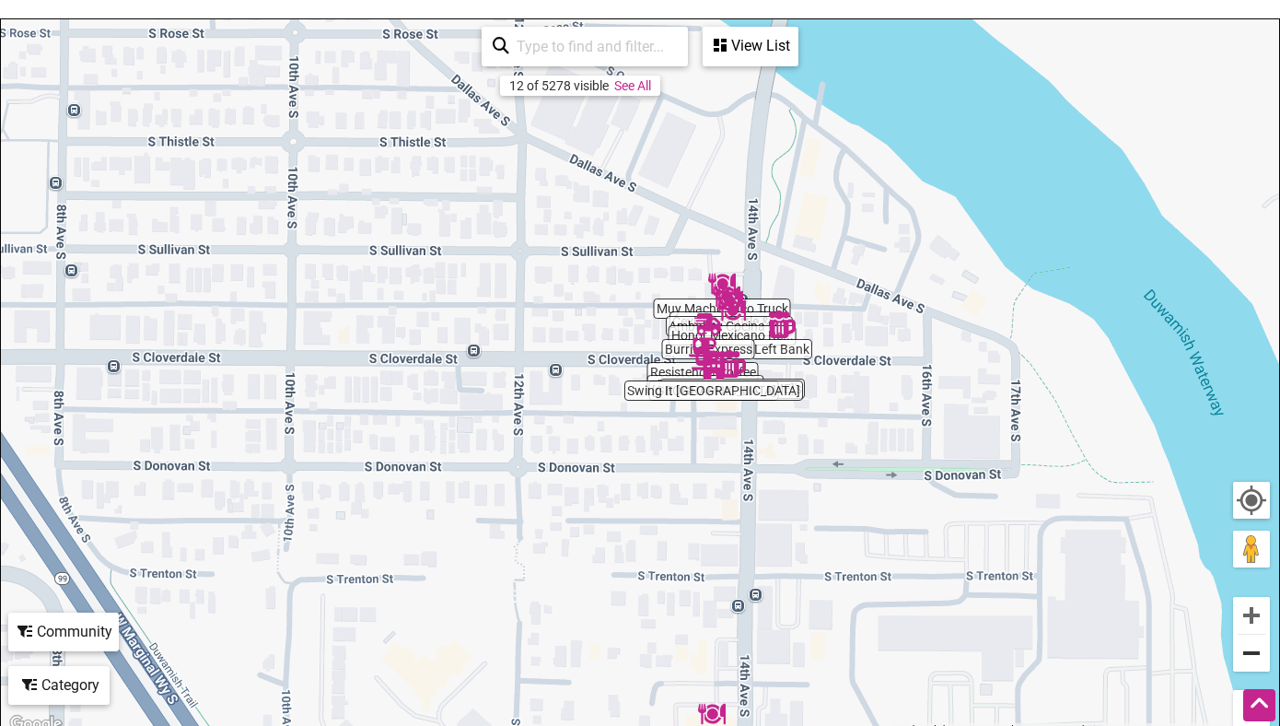
click at [1250, 649] on button "Zoom out" at bounding box center [1251, 653] width 37 height 37
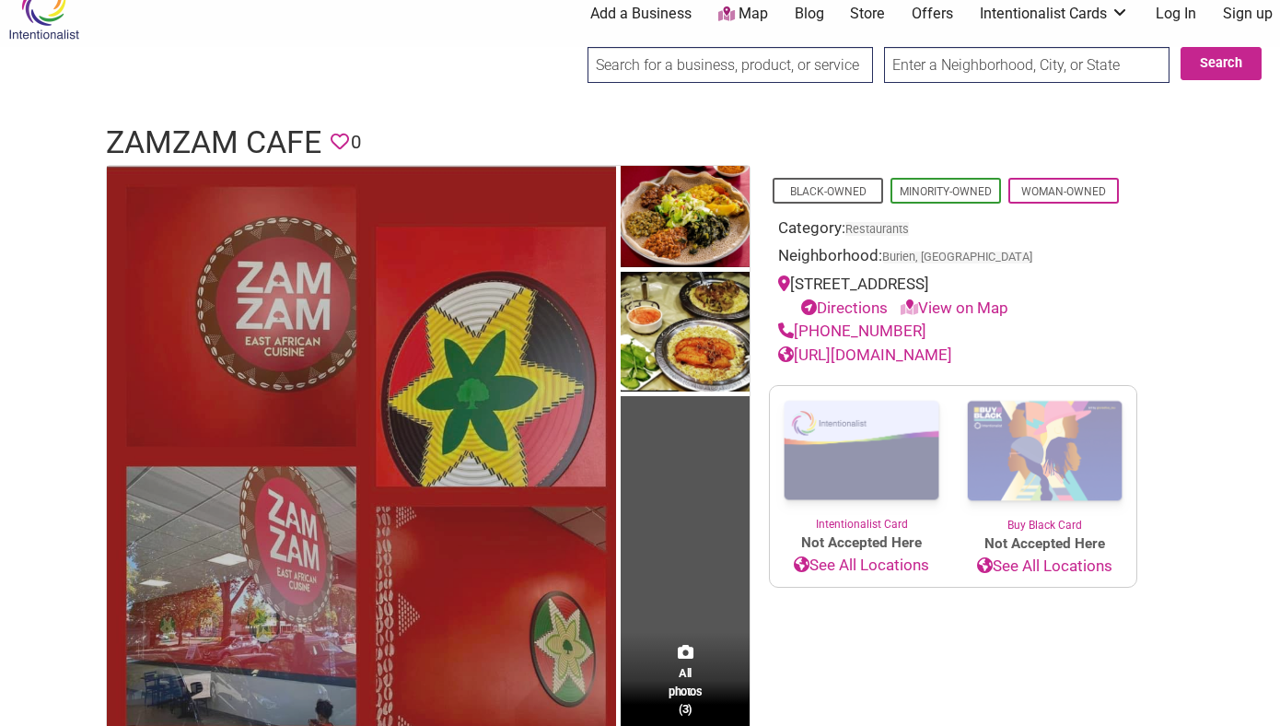
scroll to position [24, 0]
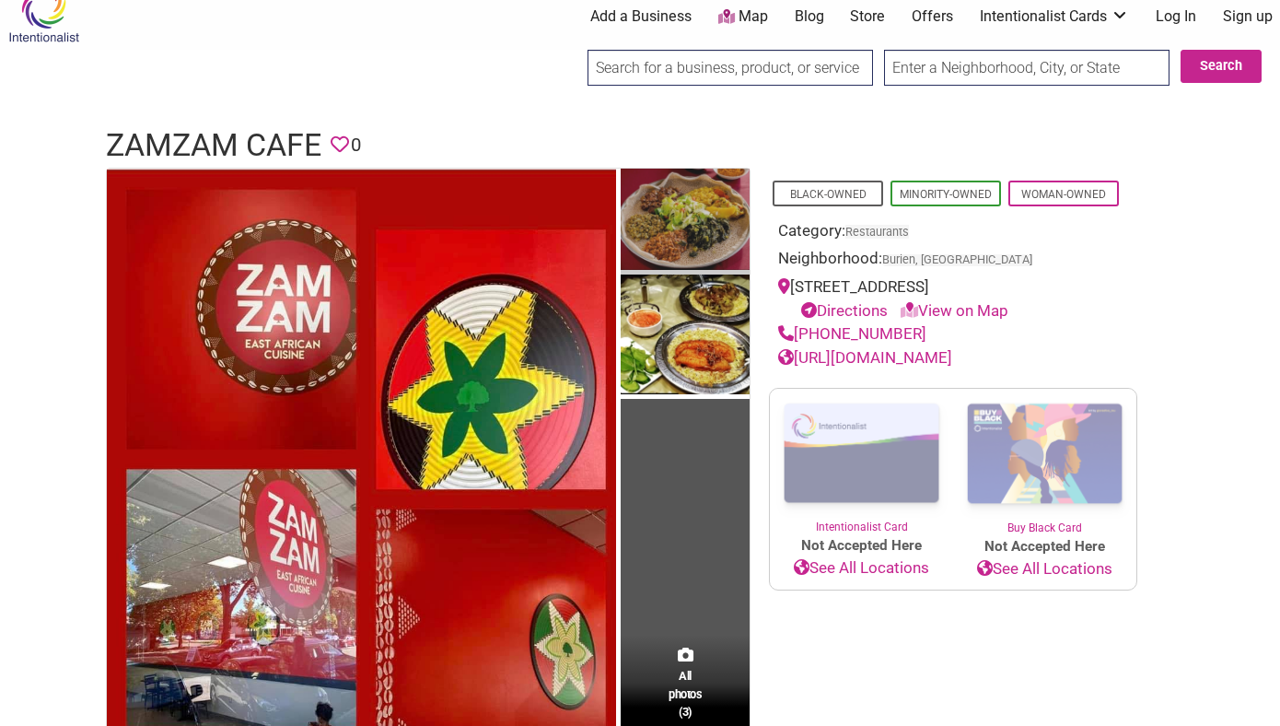
click at [685, 199] on img at bounding box center [685, 222] width 129 height 107
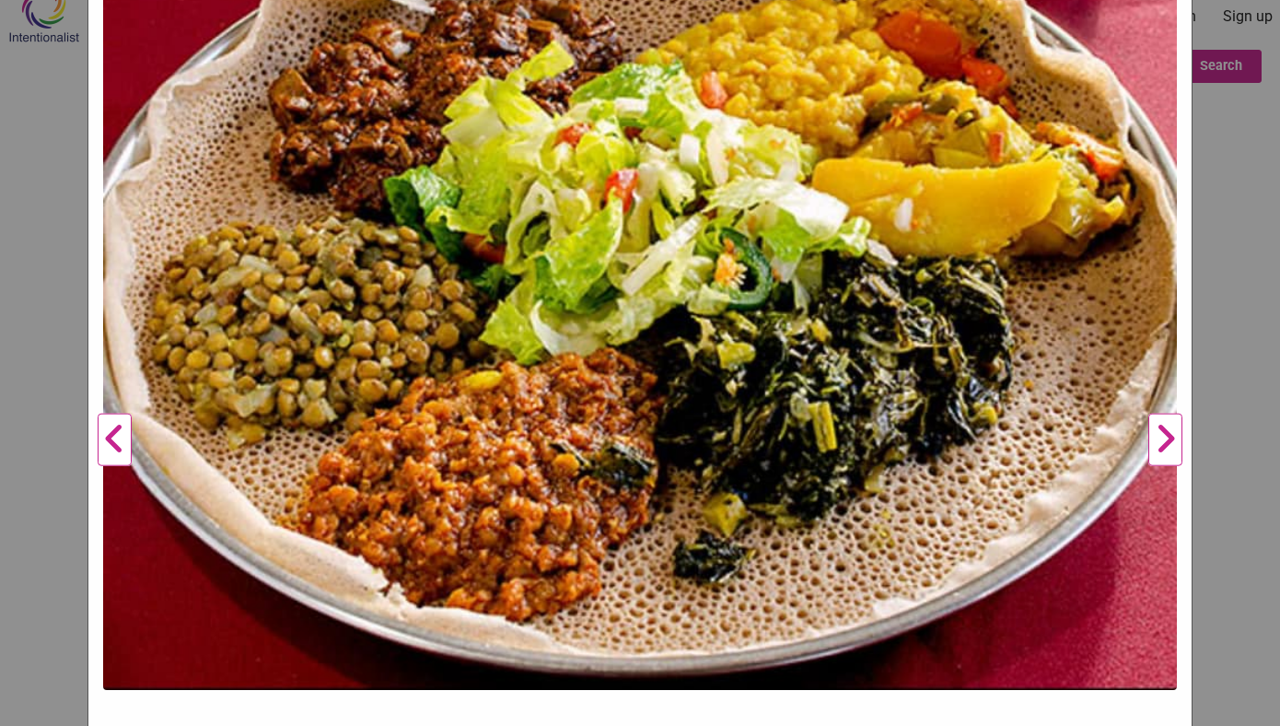
scroll to position [0, 0]
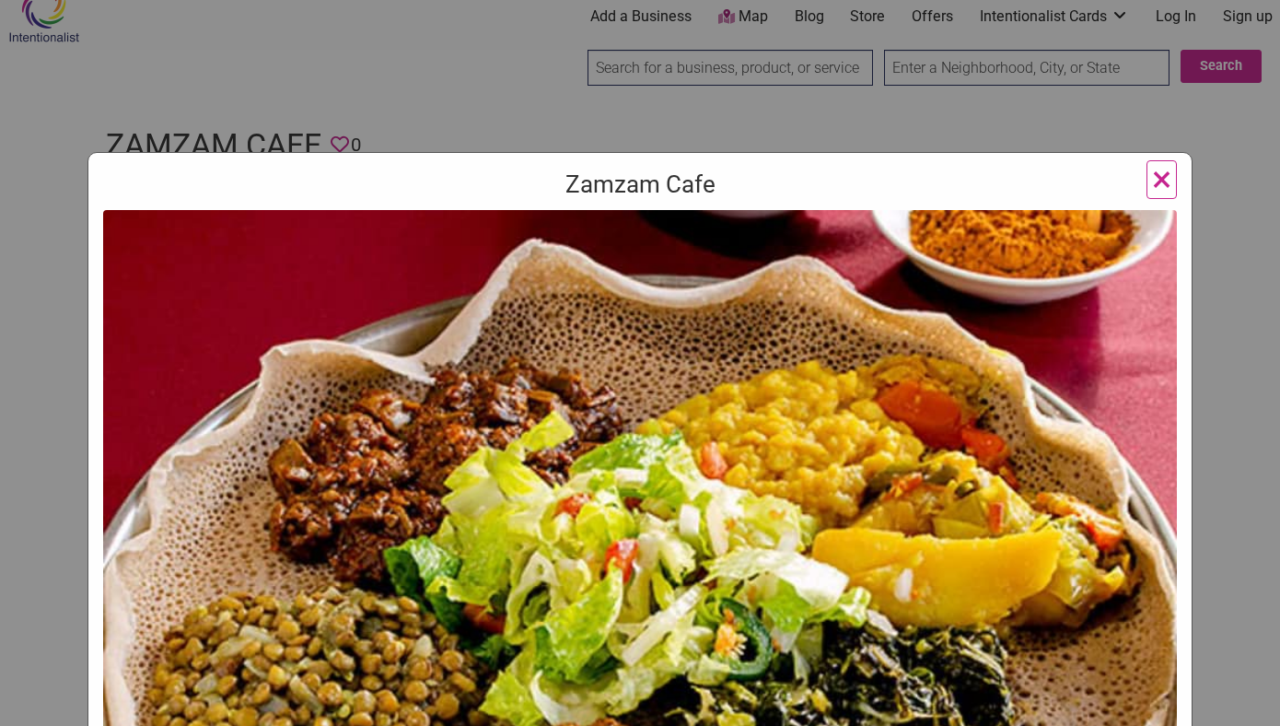
click at [1162, 182] on span "×" at bounding box center [1161, 179] width 19 height 43
